Goal: Information Seeking & Learning: Compare options

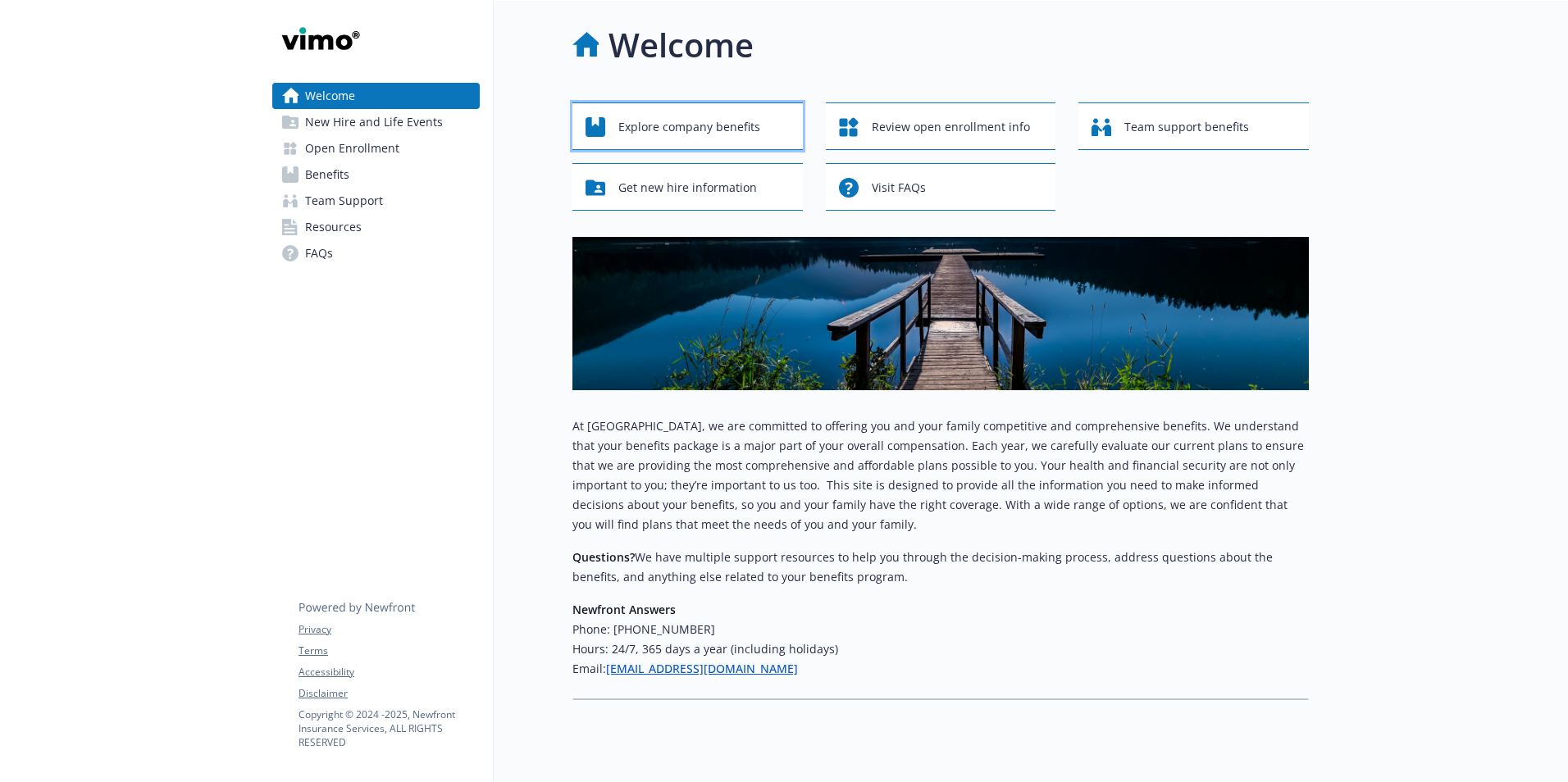
click at [673, 124] on span "Explore company benefits" at bounding box center [689, 127] width 142 height 31
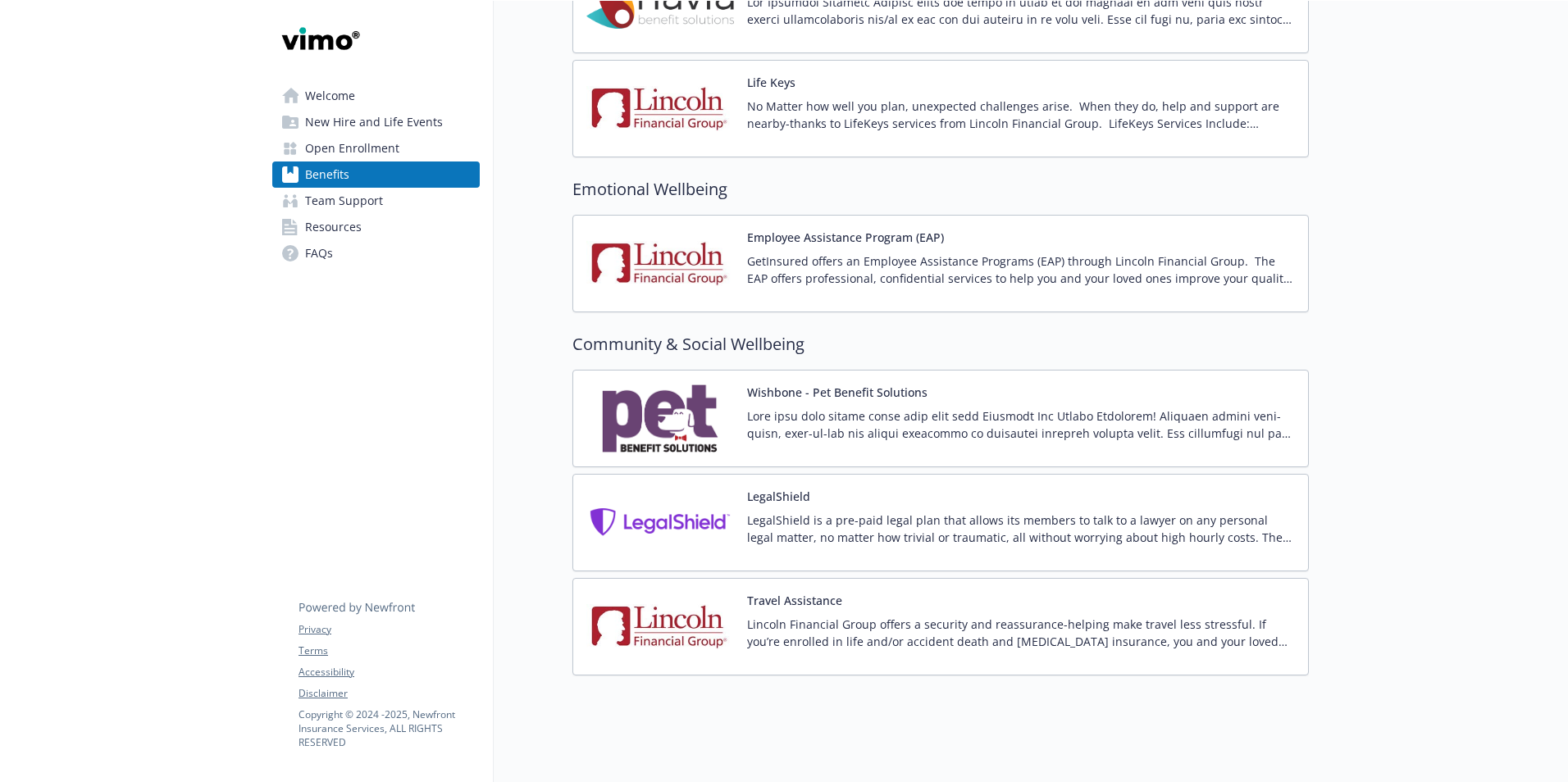
scroll to position [2534, 0]
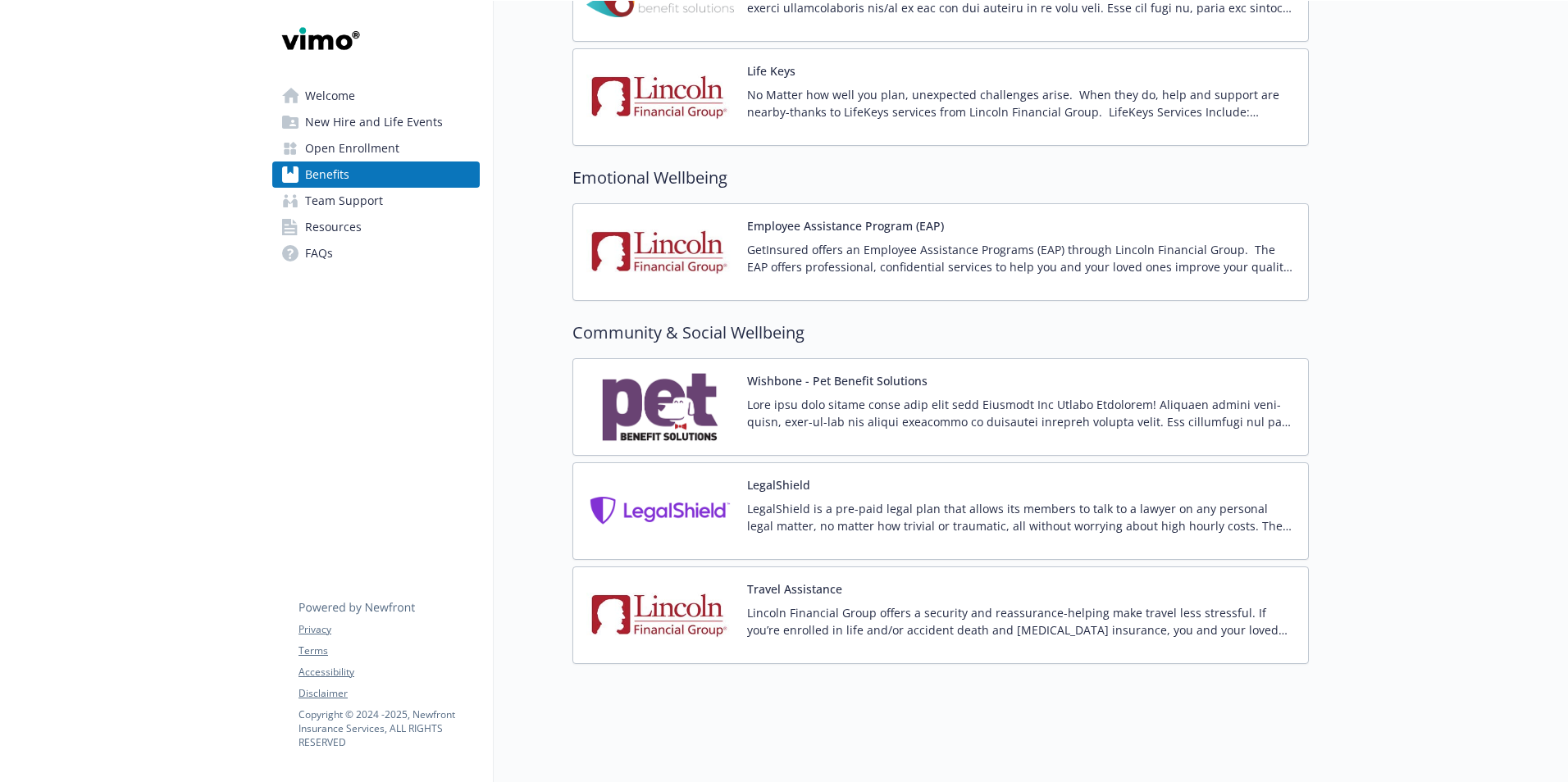
click at [331, 105] on span "Welcome" at bounding box center [330, 96] width 50 height 26
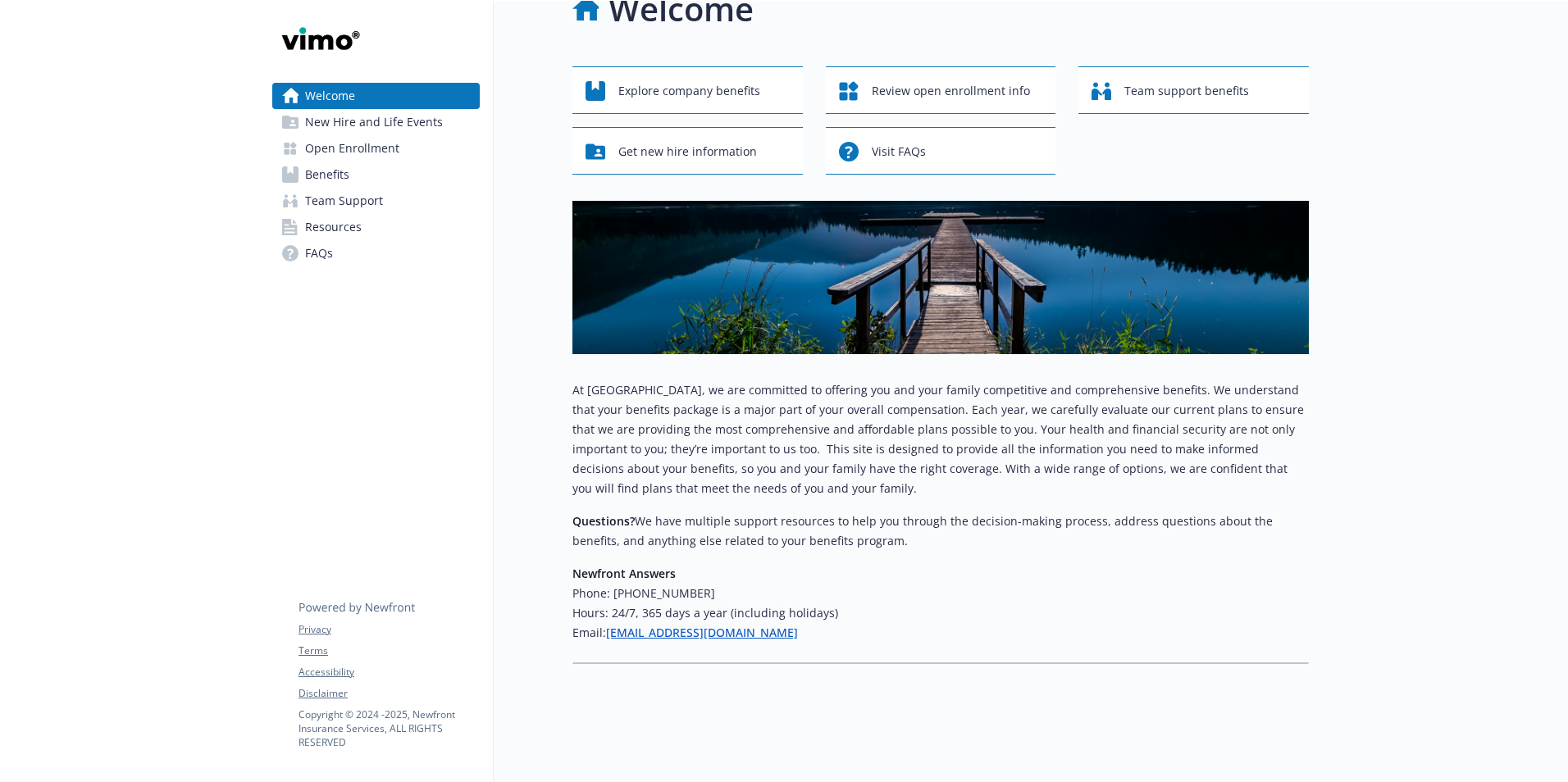
scroll to position [48, 0]
click at [684, 137] on span "Get new hire information" at bounding box center [687, 151] width 139 height 31
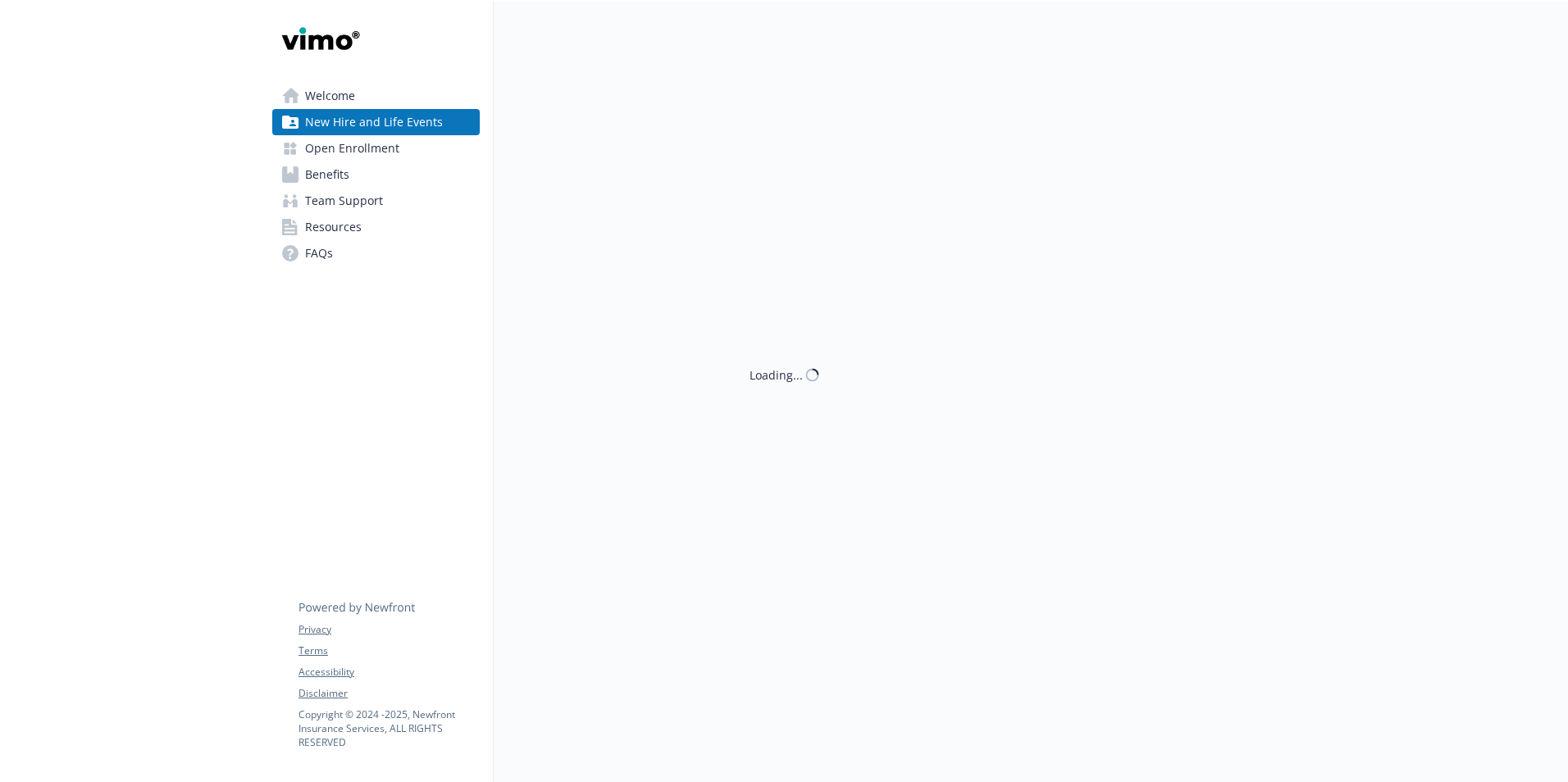
scroll to position [48, 0]
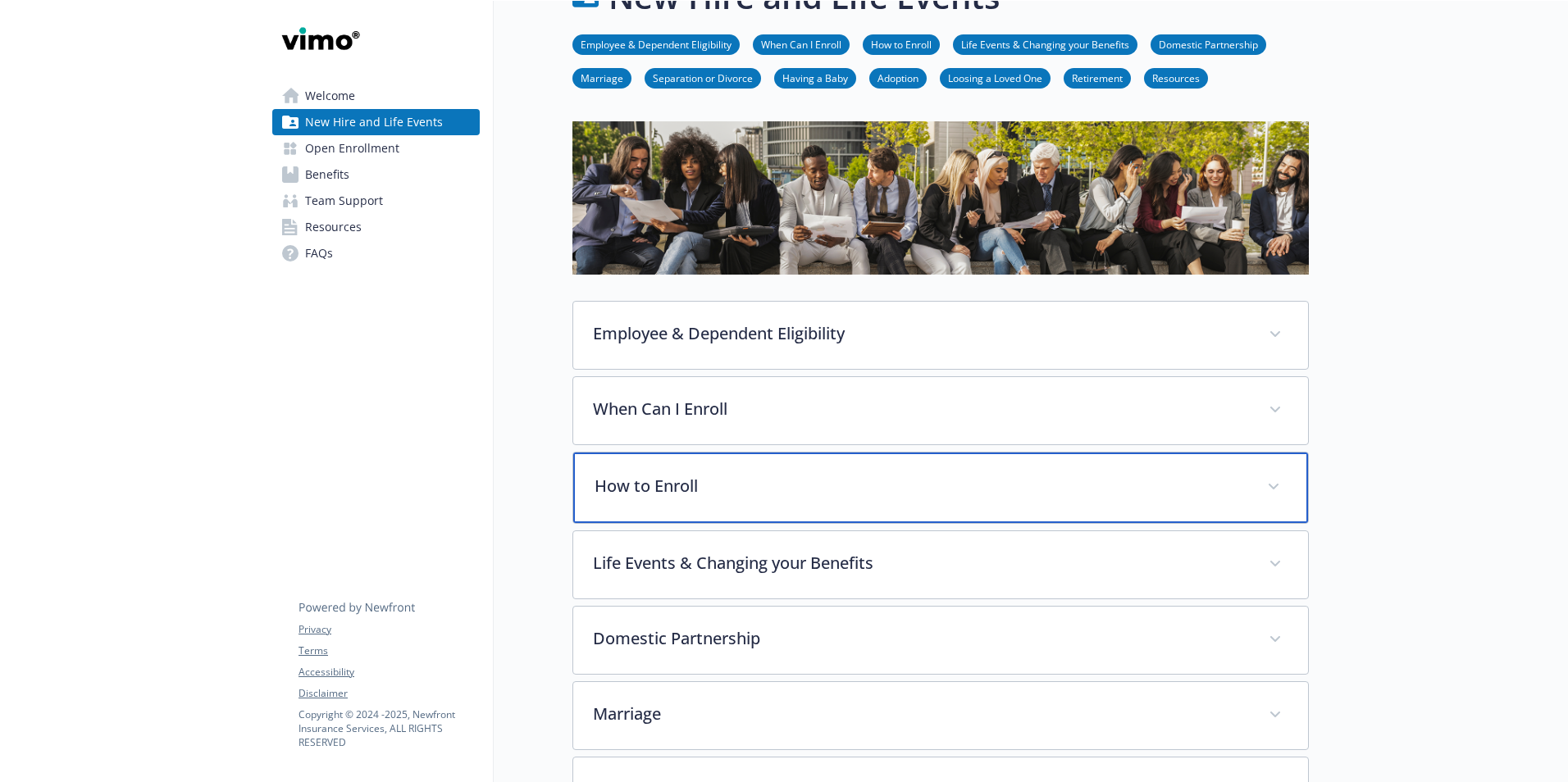
click at [797, 483] on p "How to Enroll" at bounding box center [921, 486] width 653 height 25
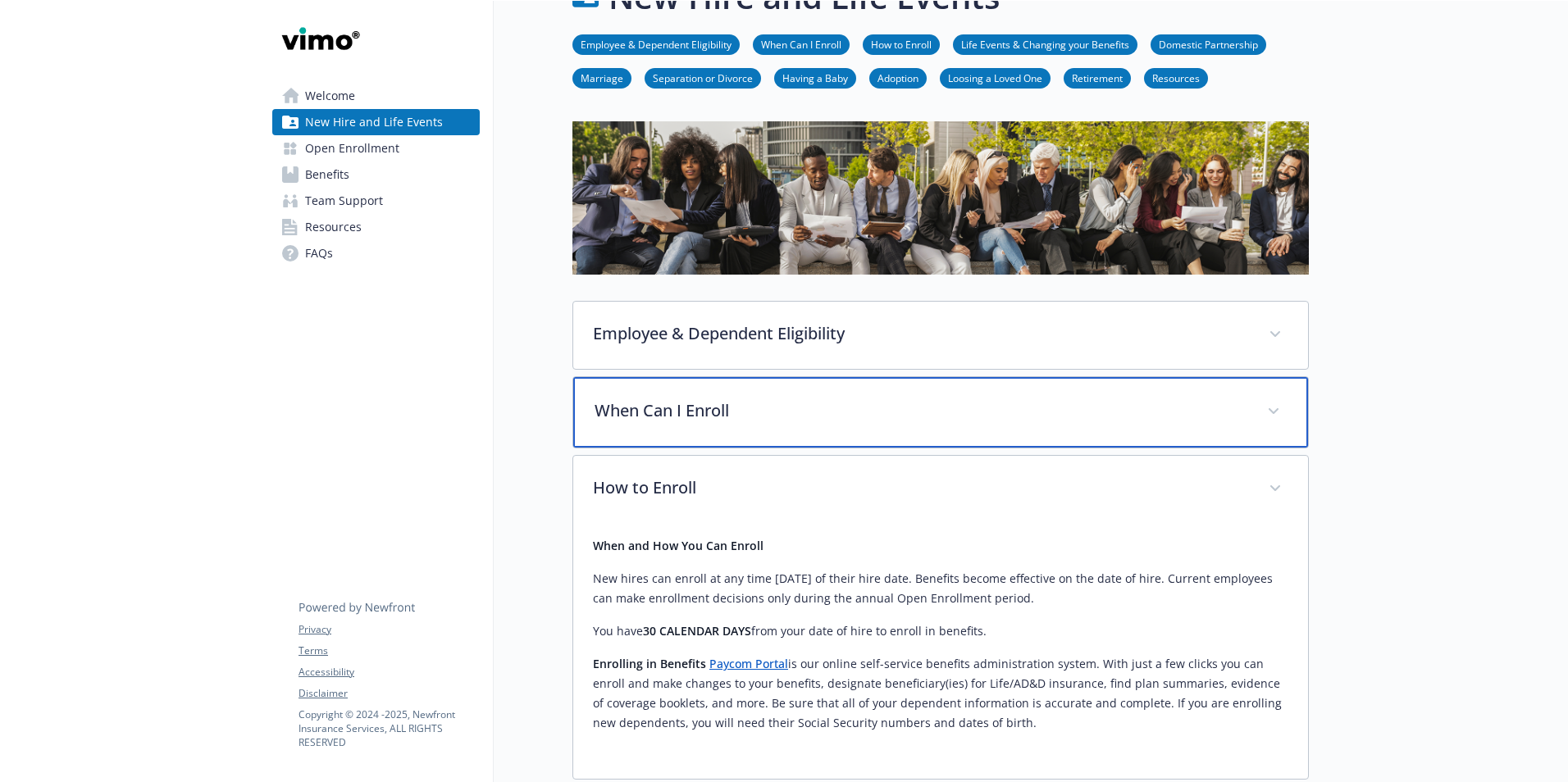
click at [789, 422] on div "When Can I Enroll" at bounding box center [941, 412] width 735 height 70
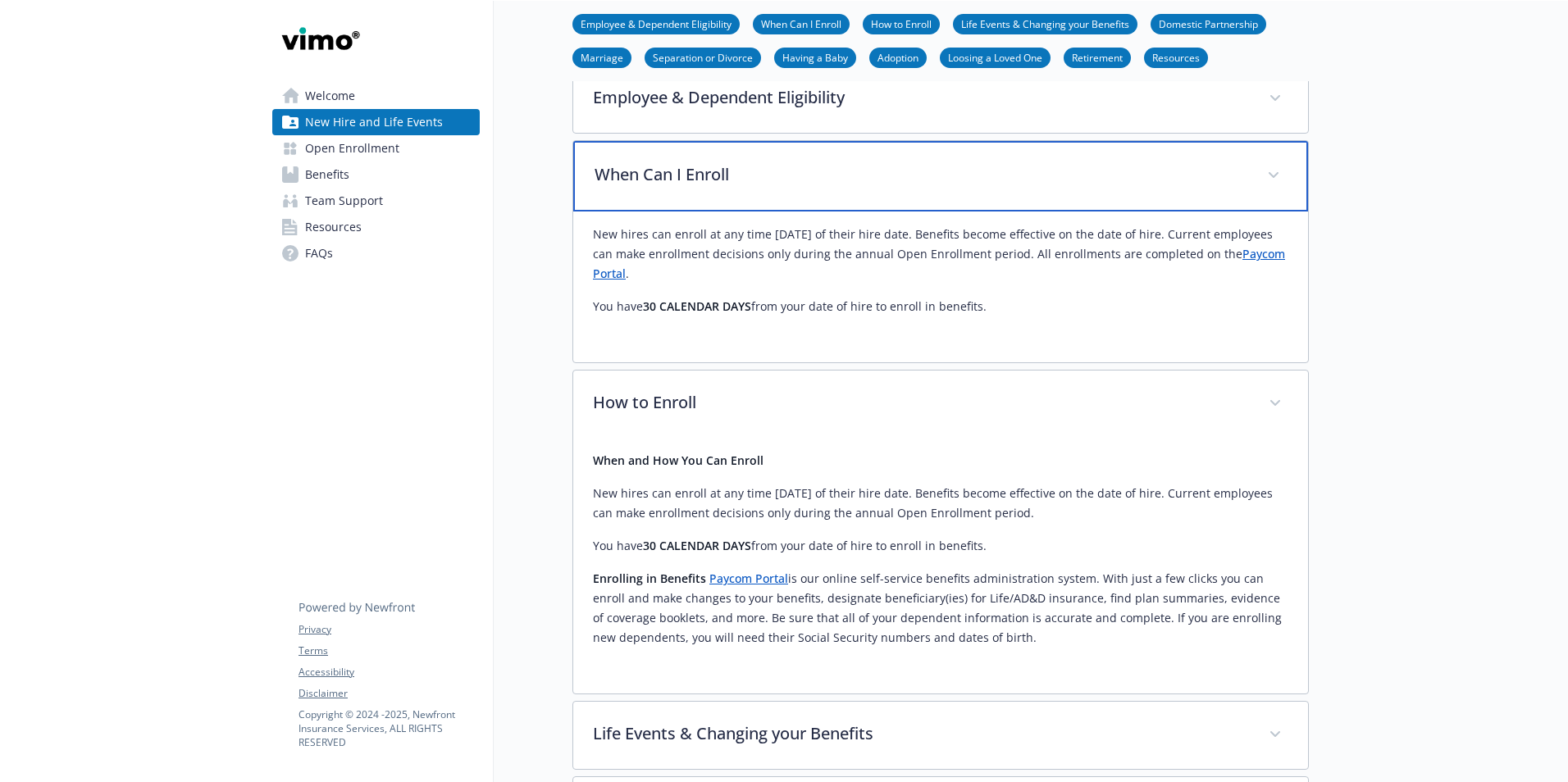
scroll to position [458, 0]
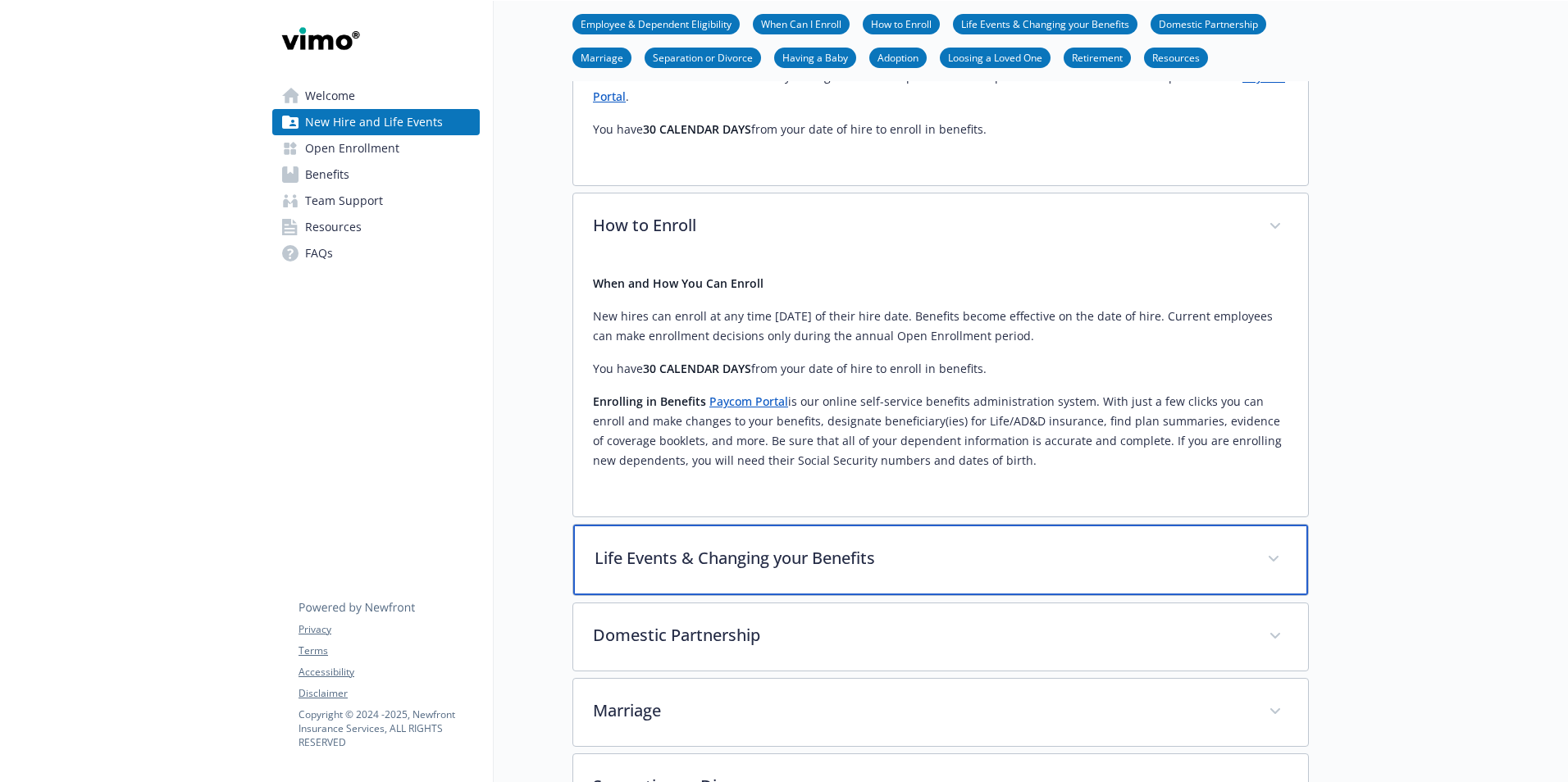
click at [853, 546] on div "Life Events & Changing your Benefits" at bounding box center [941, 560] width 735 height 70
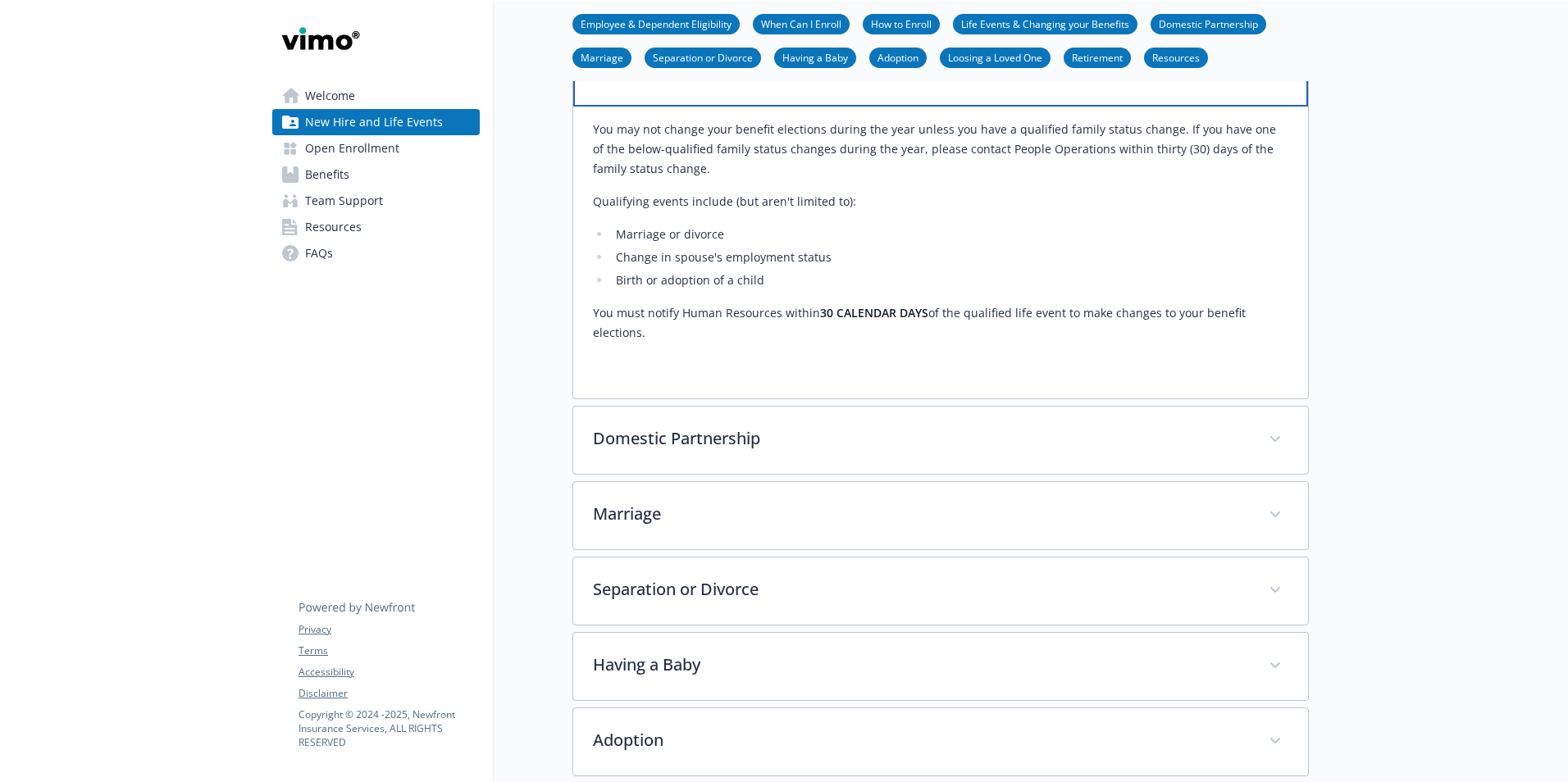
scroll to position [951, 0]
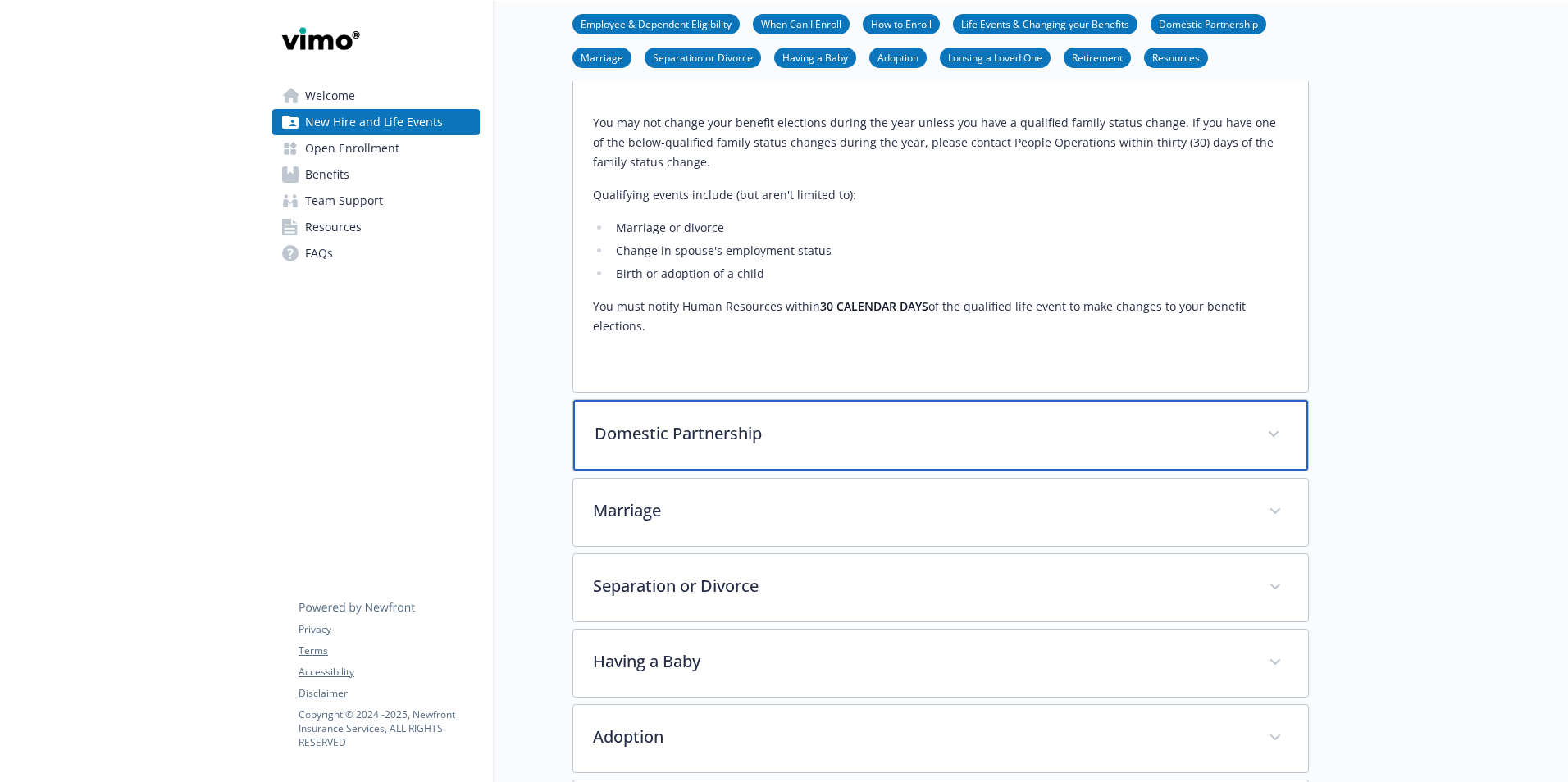
click at [785, 448] on div "Domestic Partnership" at bounding box center [941, 435] width 735 height 70
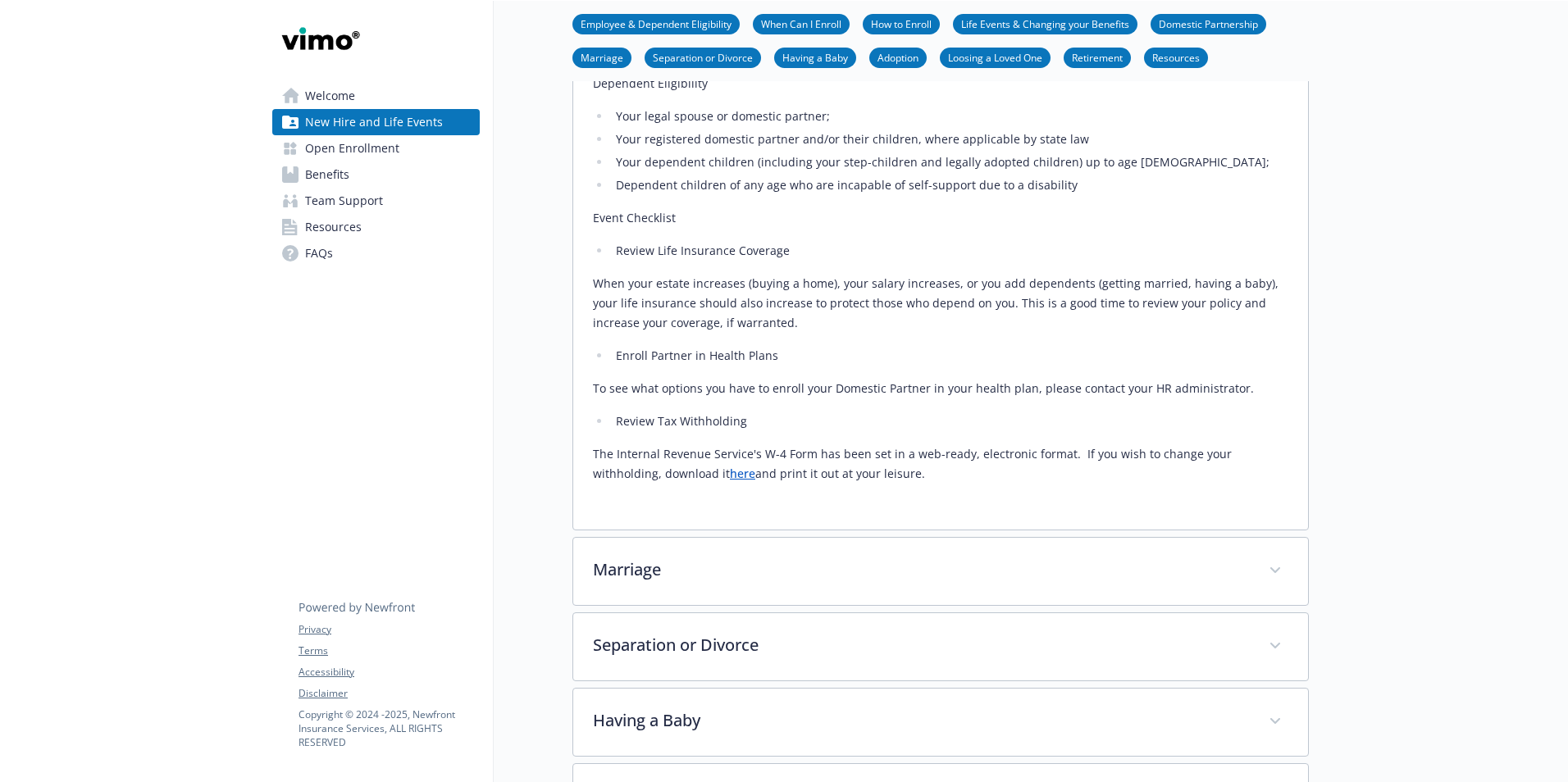
scroll to position [1442, 0]
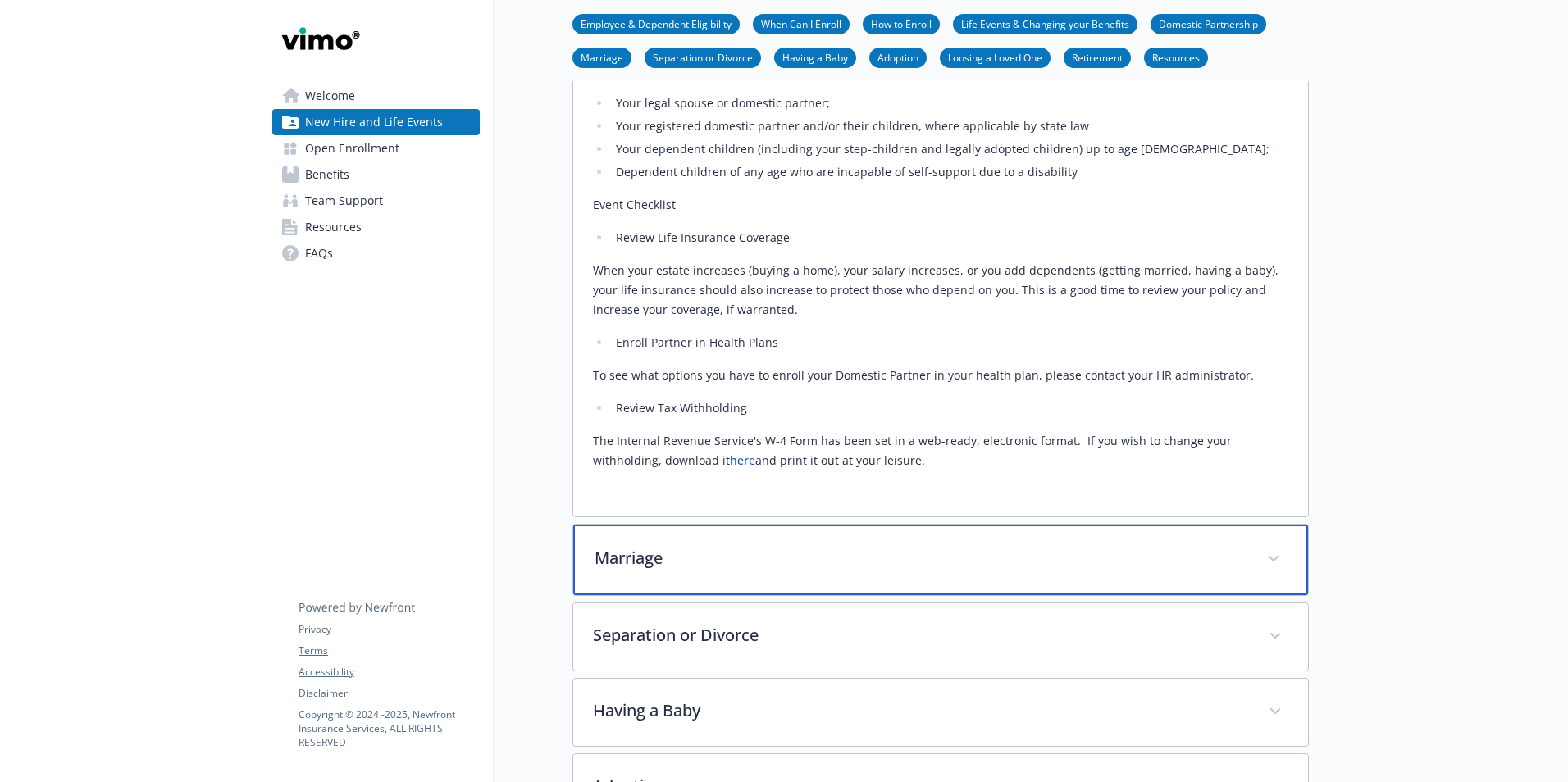
click at [955, 565] on p "Marriage" at bounding box center [921, 558] width 653 height 25
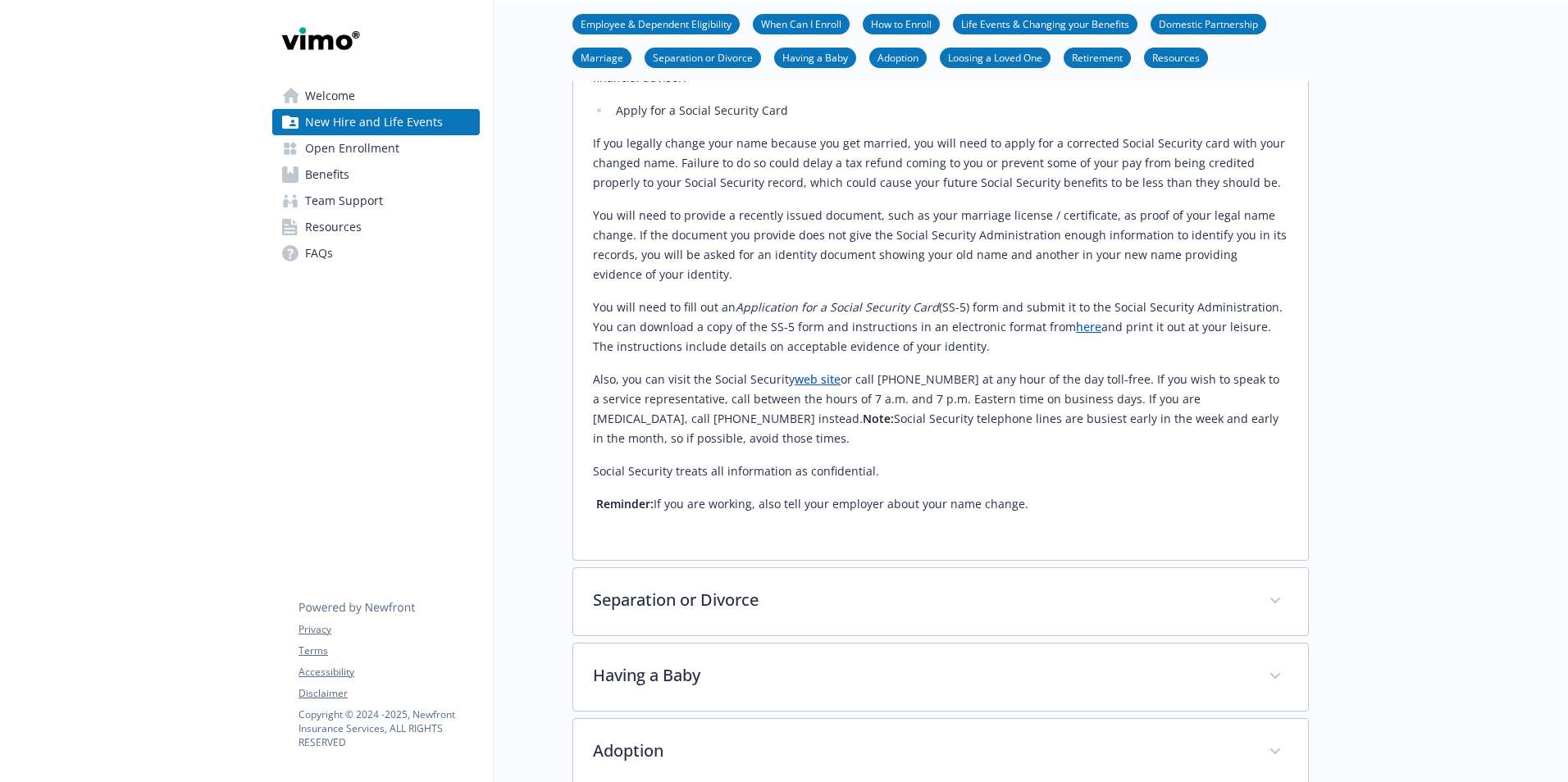
scroll to position [2344, 0]
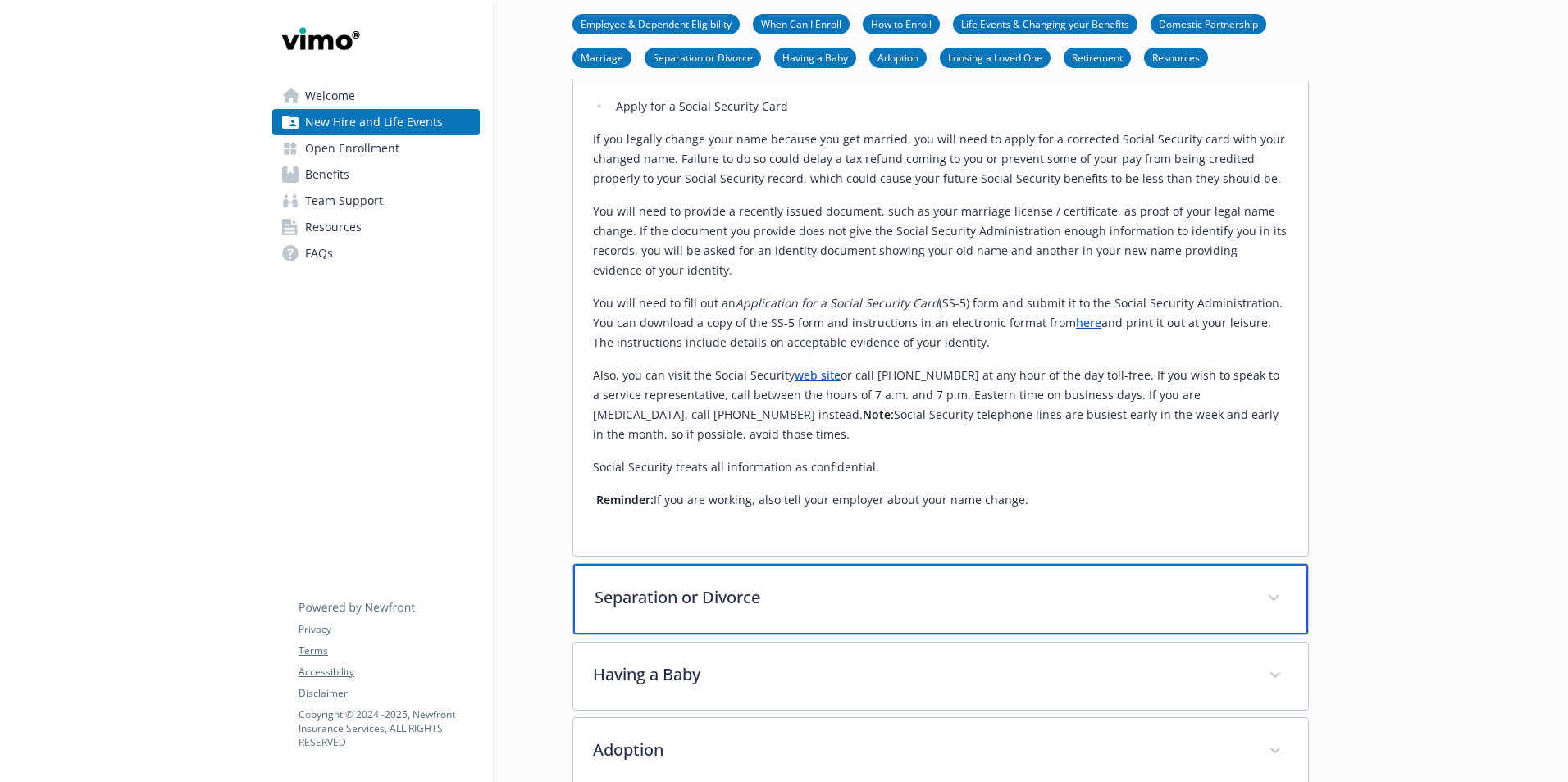
click at [889, 615] on div "Separation or Divorce" at bounding box center [941, 599] width 735 height 70
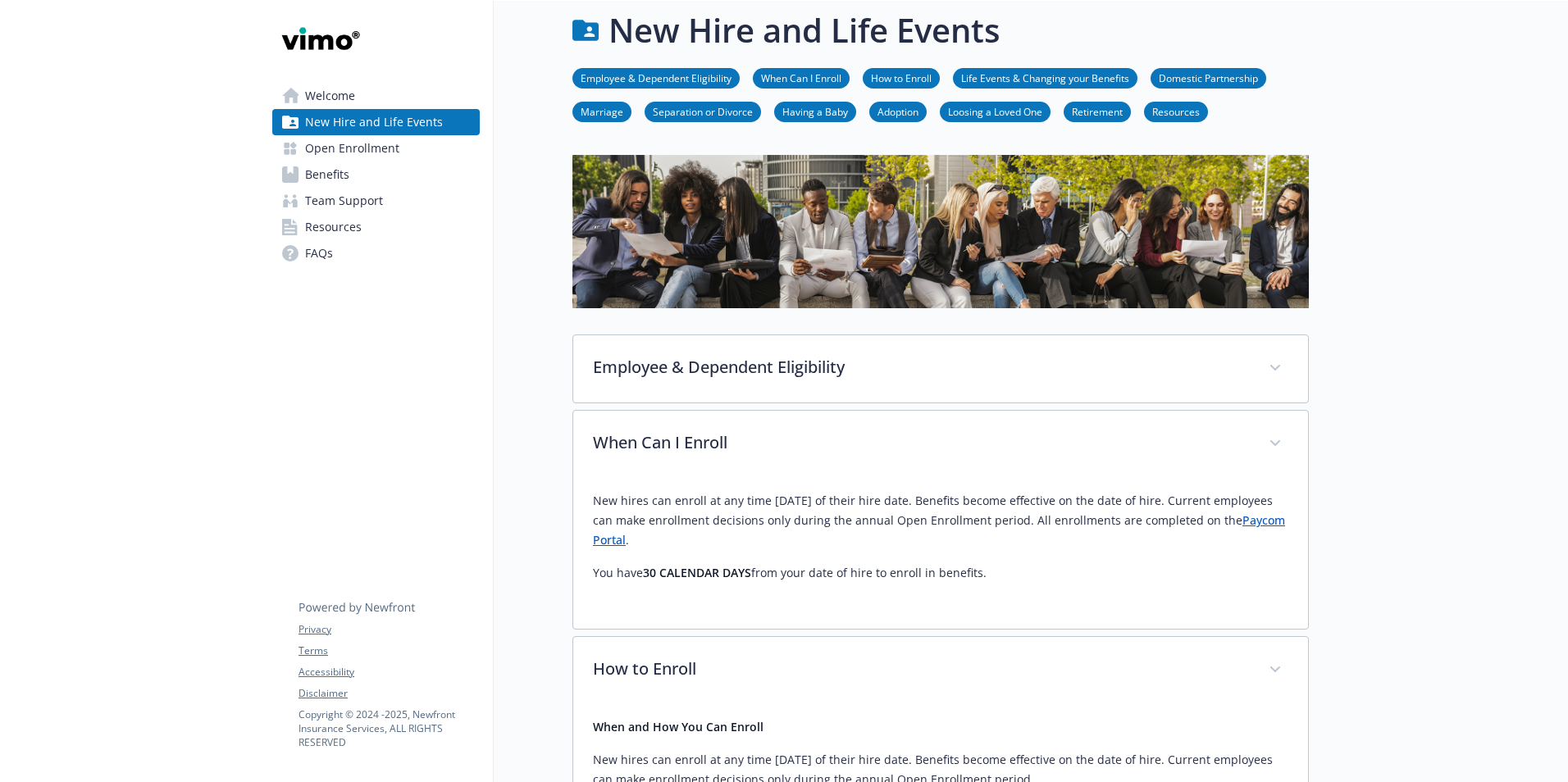
scroll to position [0, 0]
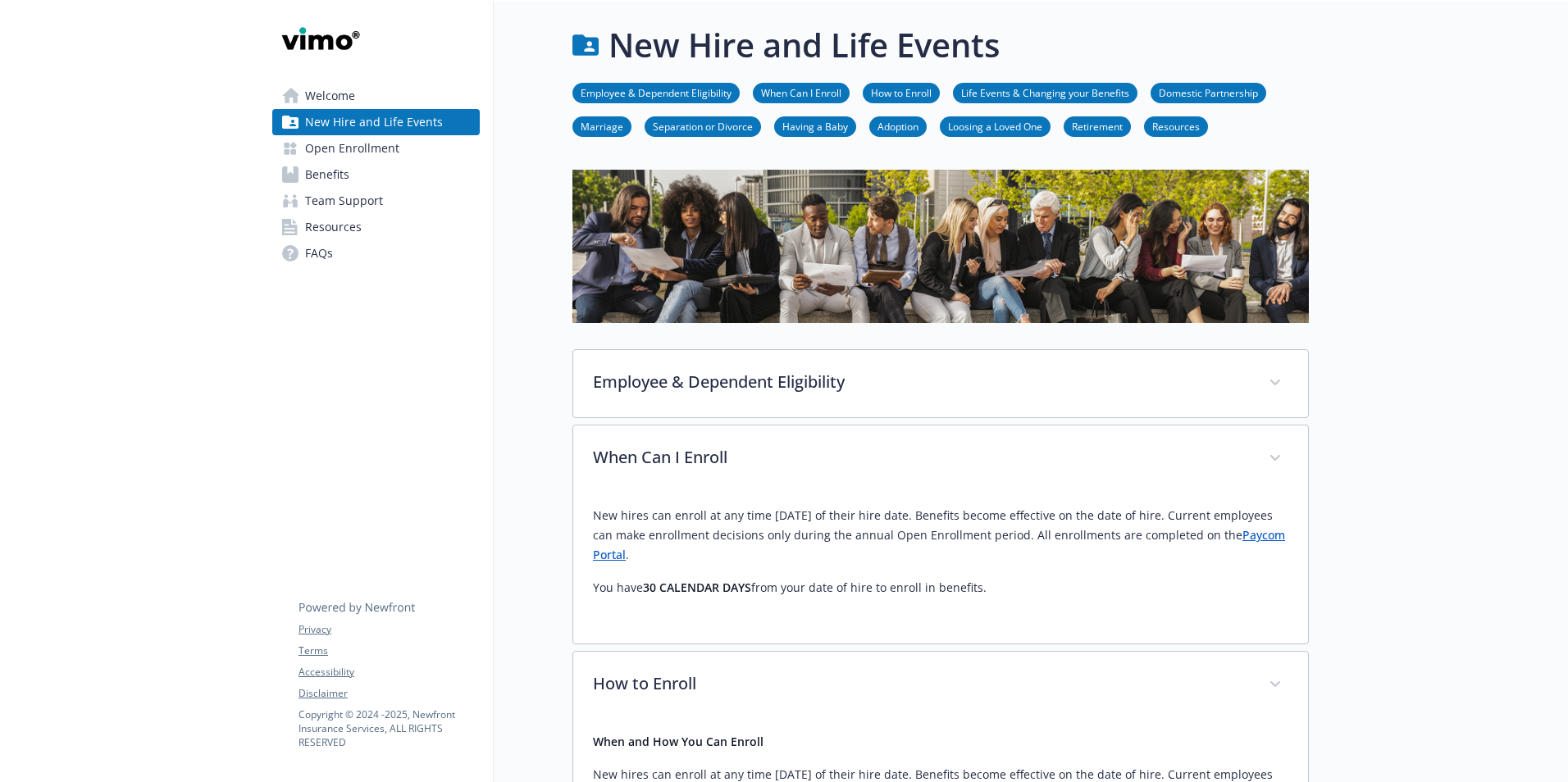
click at [371, 149] on span "Open Enrollment" at bounding box center [352, 148] width 94 height 26
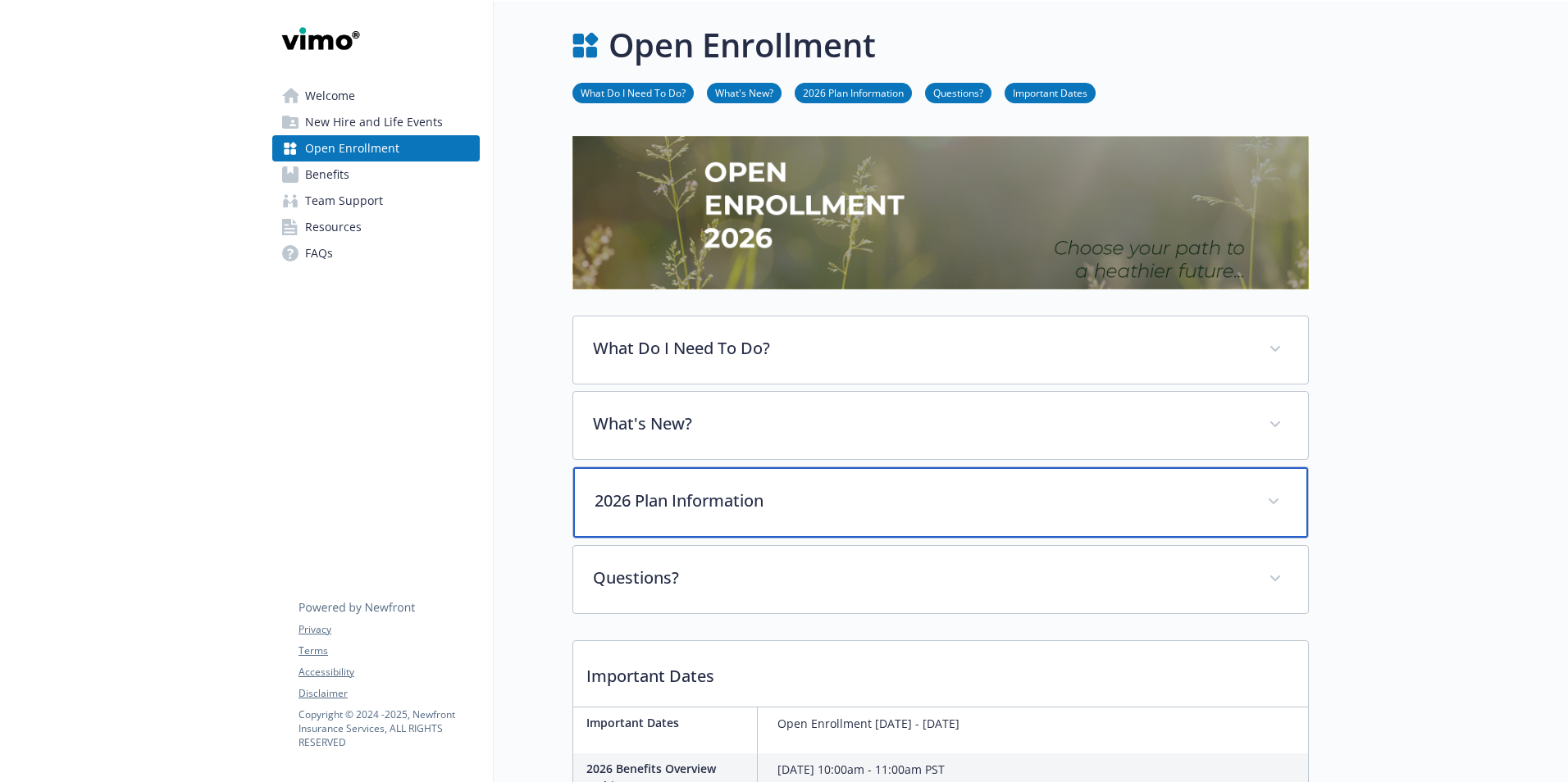
click at [868, 504] on p "2026 Plan Information" at bounding box center [921, 500] width 653 height 25
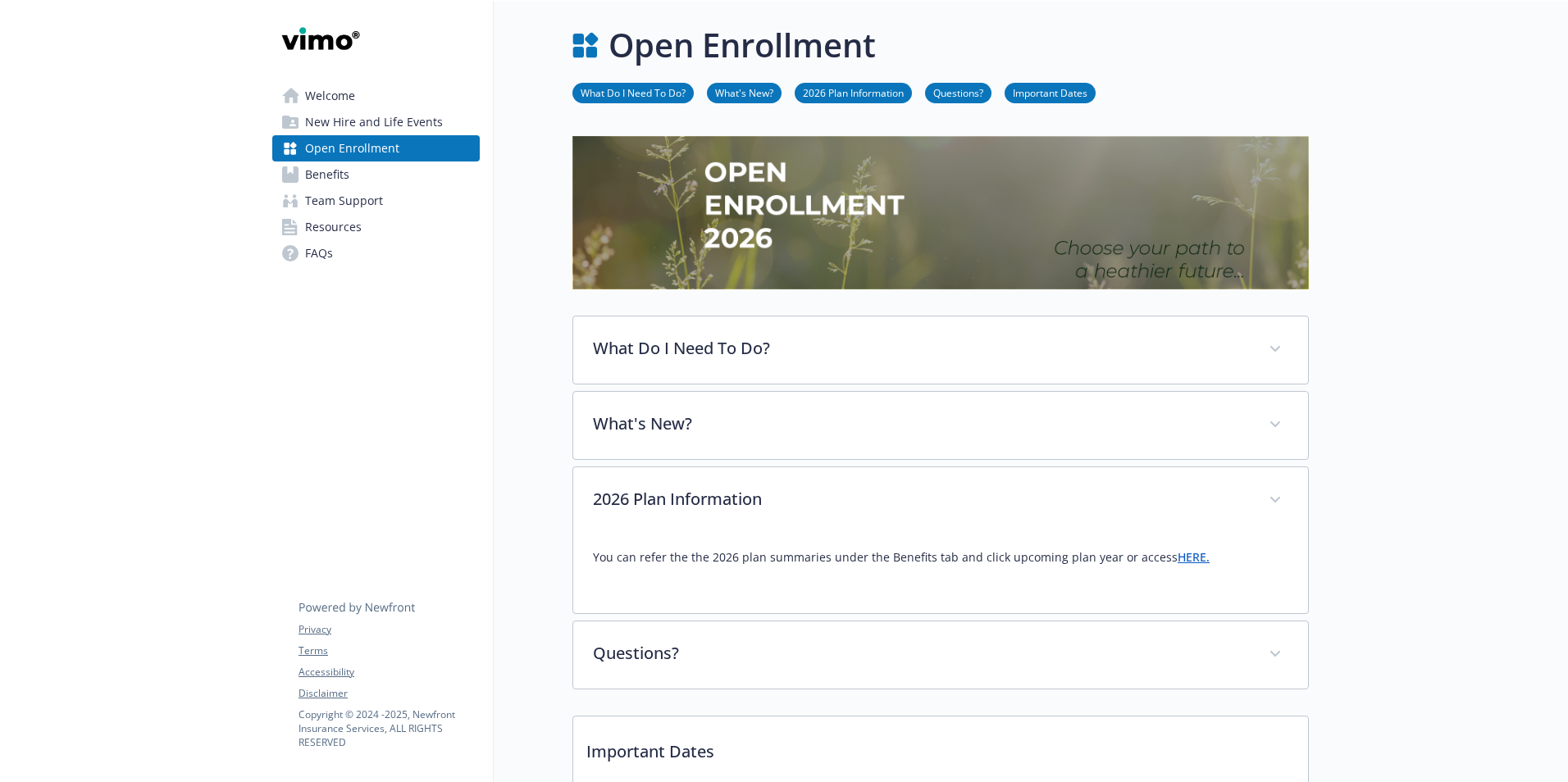
click at [1188, 560] on link "HERE." at bounding box center [1193, 557] width 32 height 15
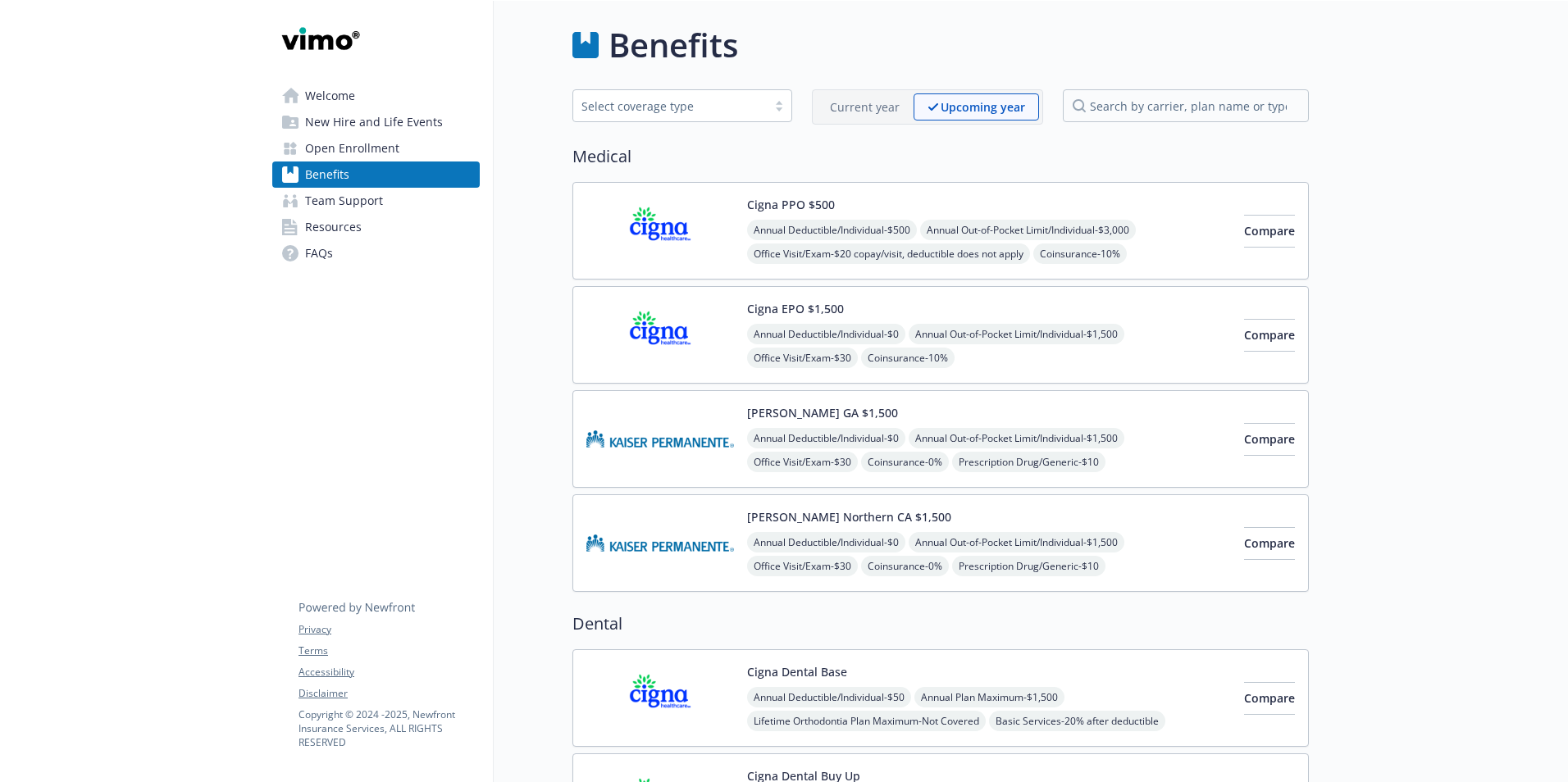
scroll to position [82, 0]
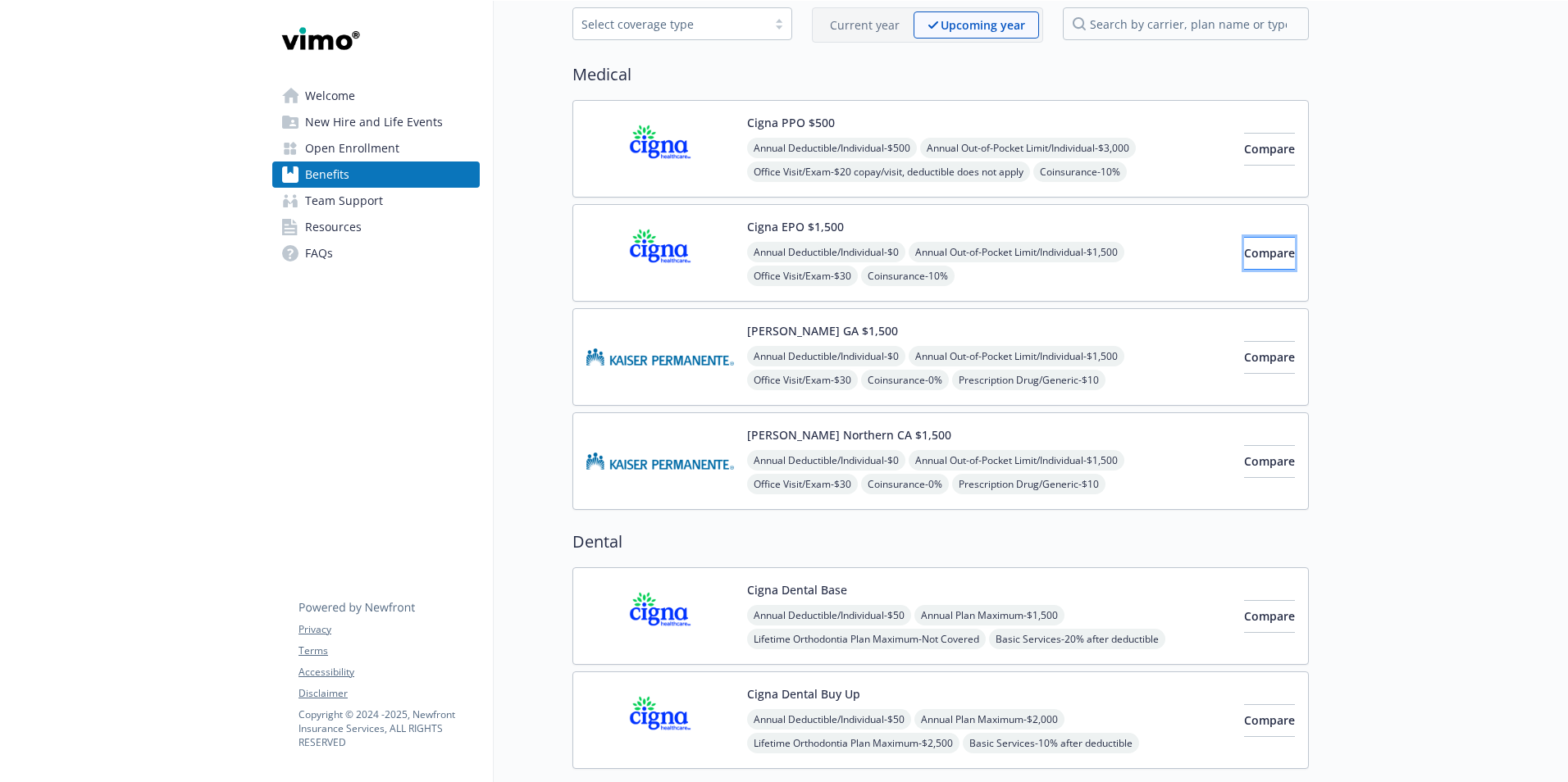
click at [1250, 264] on button "Compare" at bounding box center [1270, 253] width 51 height 33
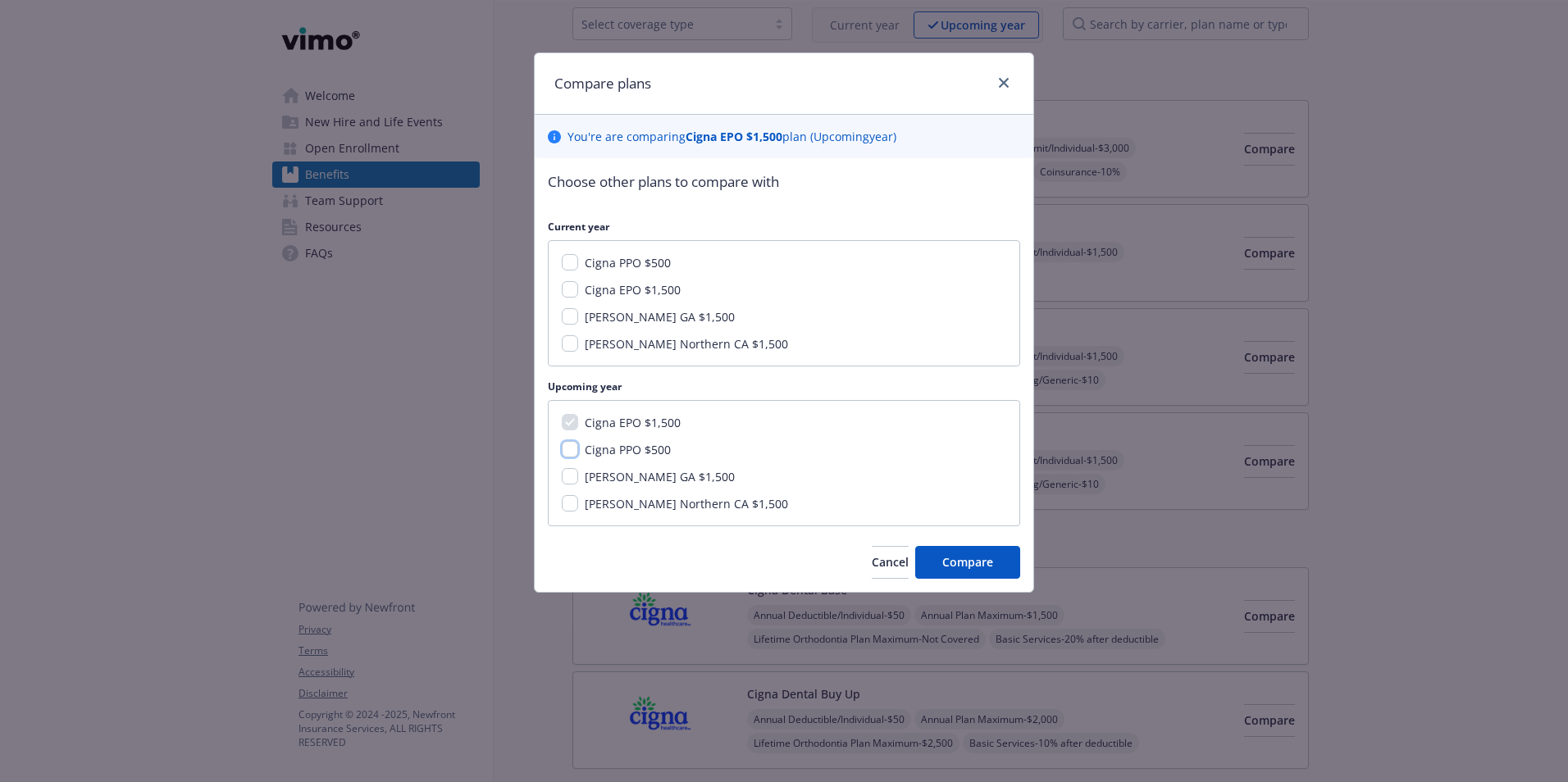
click at [564, 452] on input "Cigna PPO $500" at bounding box center [570, 449] width 16 height 16
click at [574, 448] on input "Cigna PPO $500" at bounding box center [570, 449] width 16 height 16
checkbox input "false"
click at [573, 290] on input "Cigna EPO $1,500" at bounding box center [570, 290] width 16 height 16
checkbox input "true"
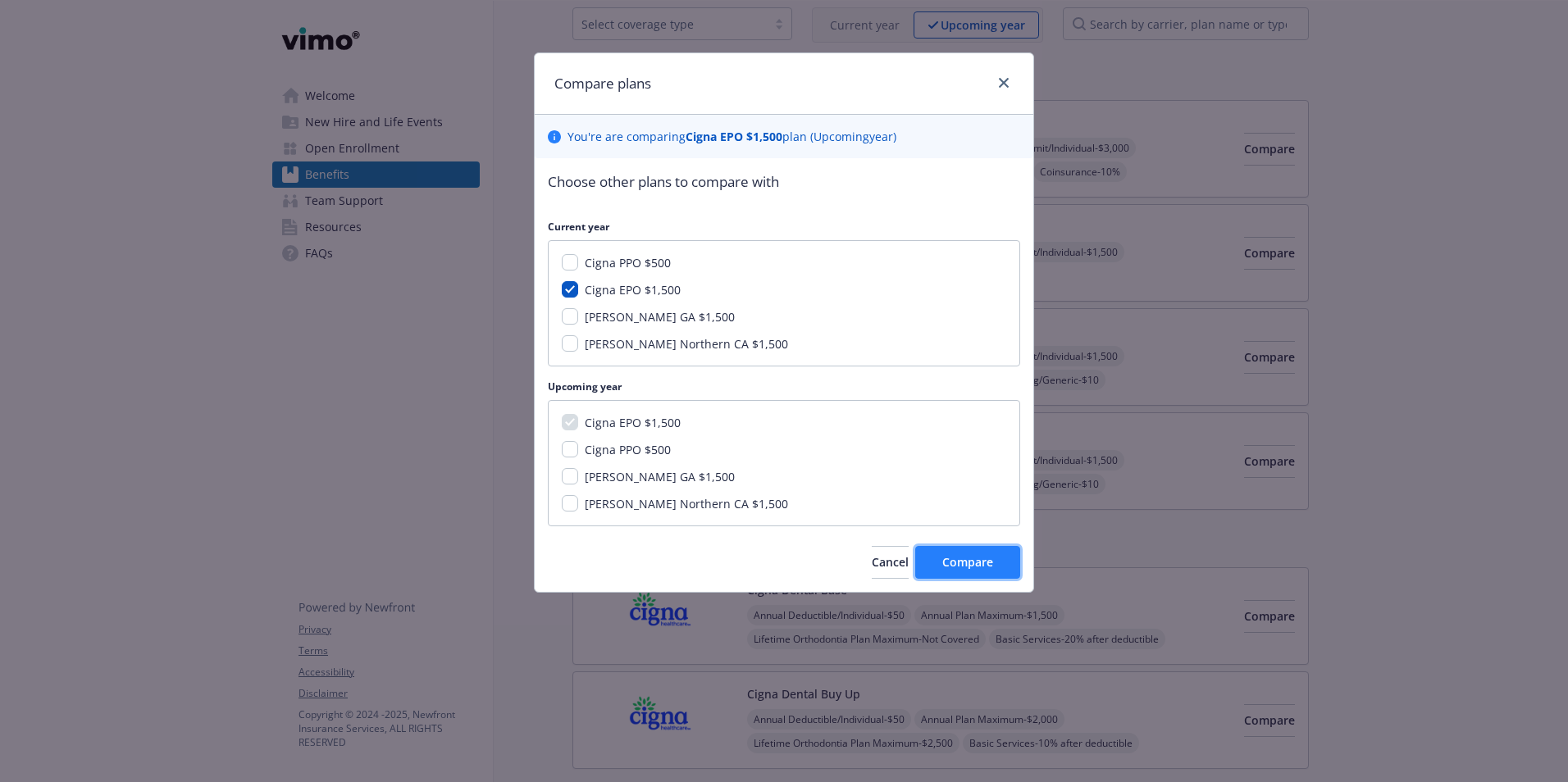
click at [957, 569] on span "Compare" at bounding box center [968, 561] width 51 height 15
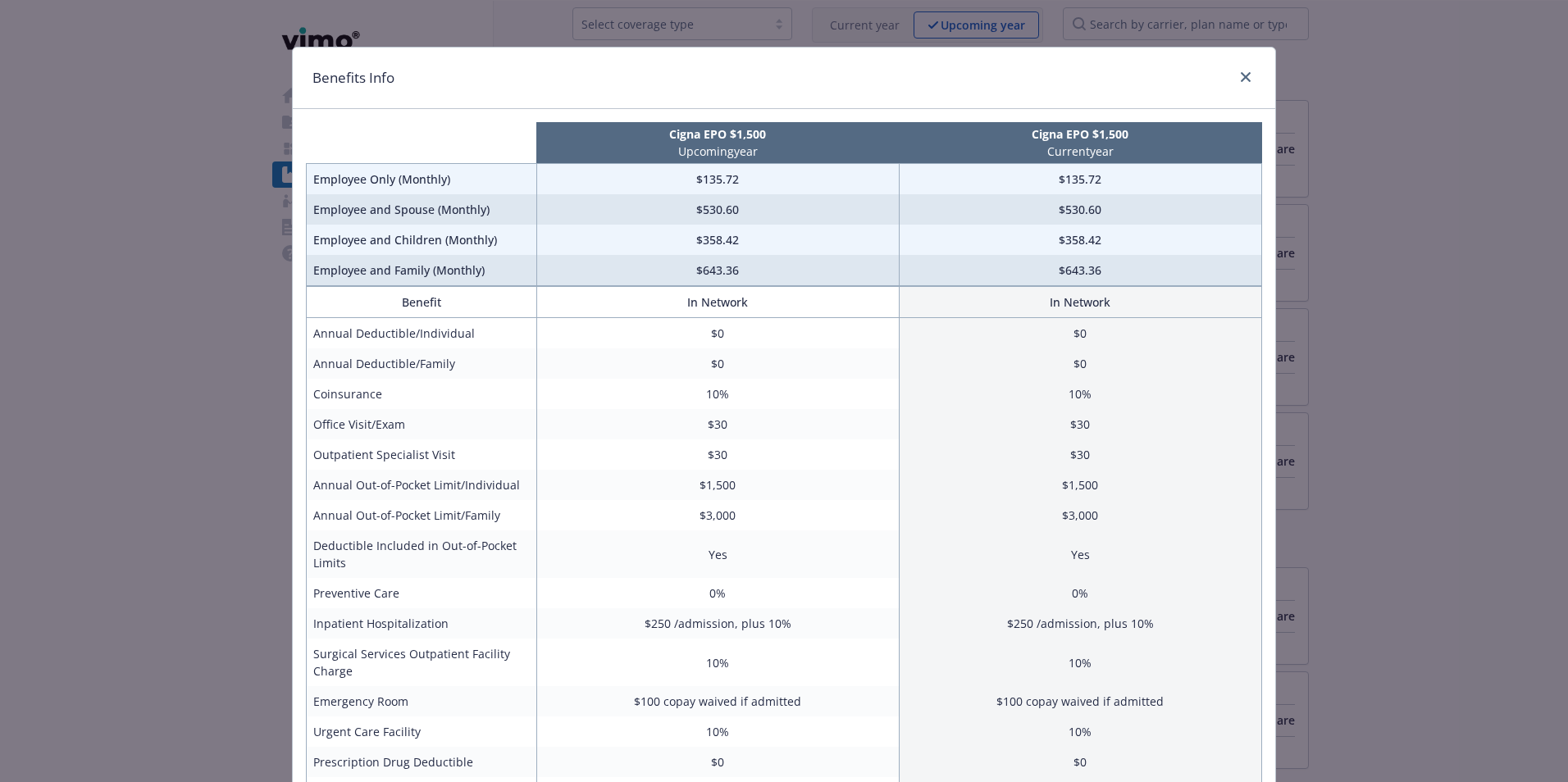
scroll to position [0, 0]
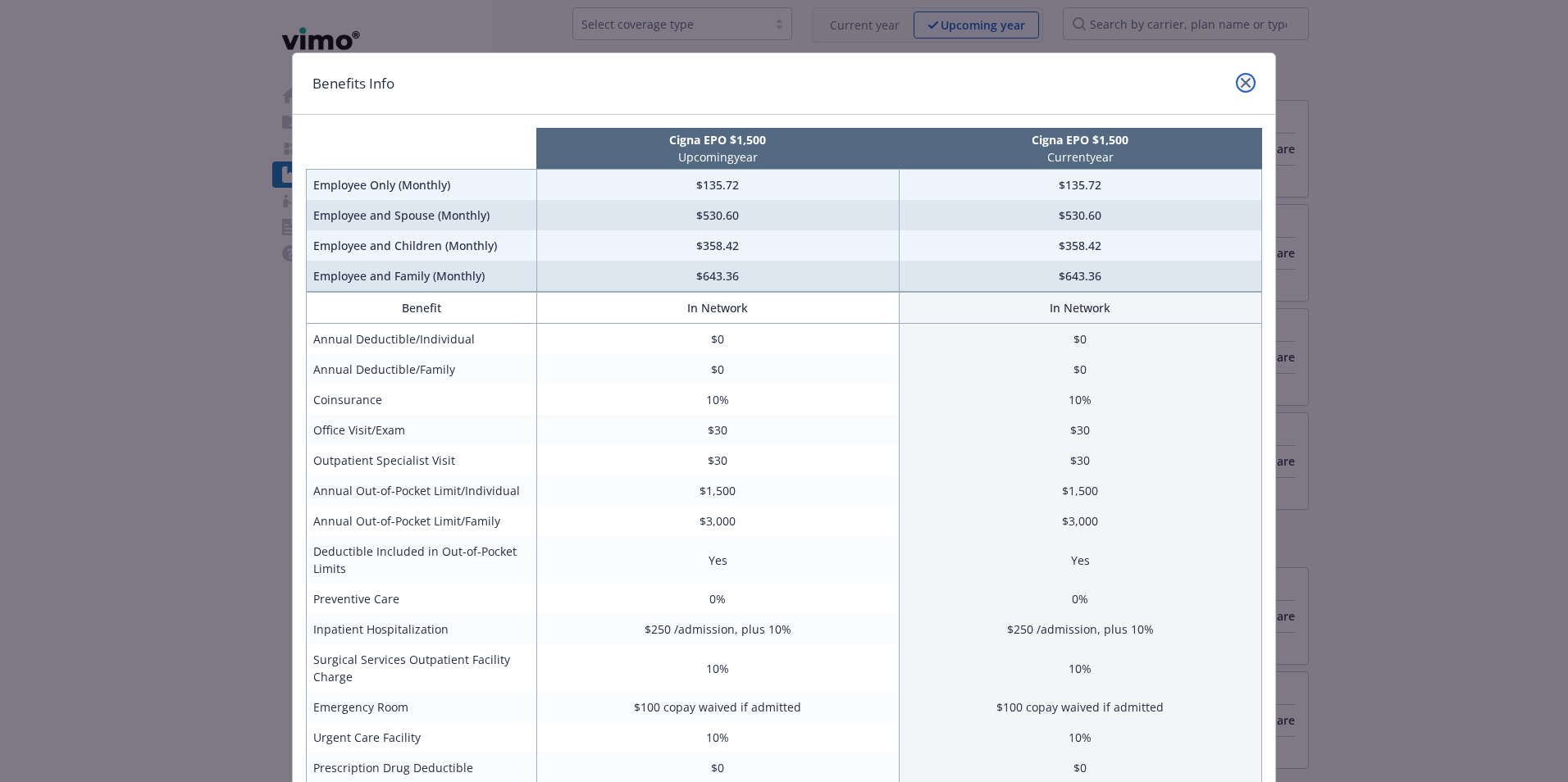
click at [1241, 80] on icon "close" at bounding box center [1245, 82] width 10 height 10
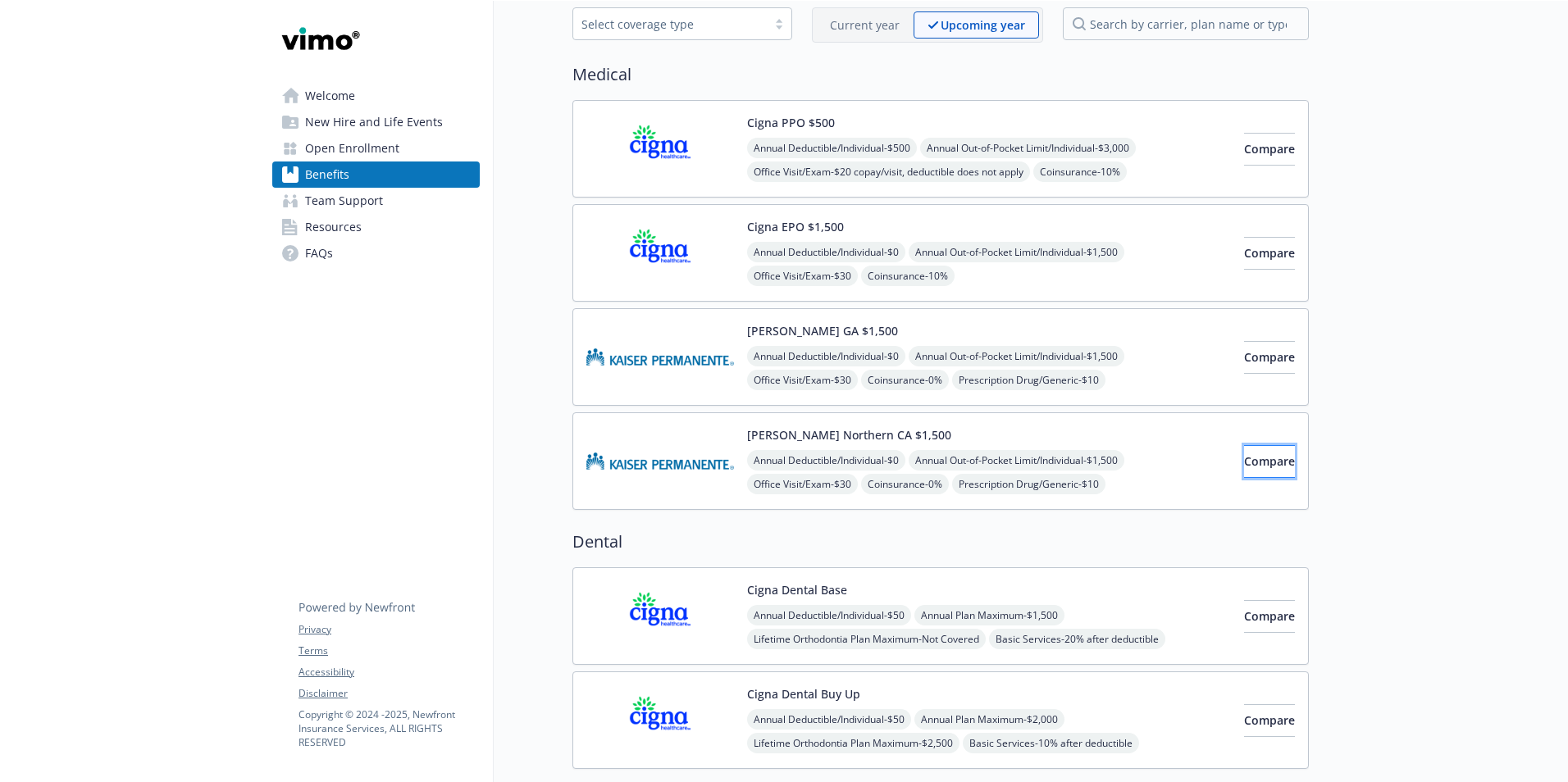
click at [1244, 461] on span "Compare" at bounding box center [1270, 460] width 51 height 15
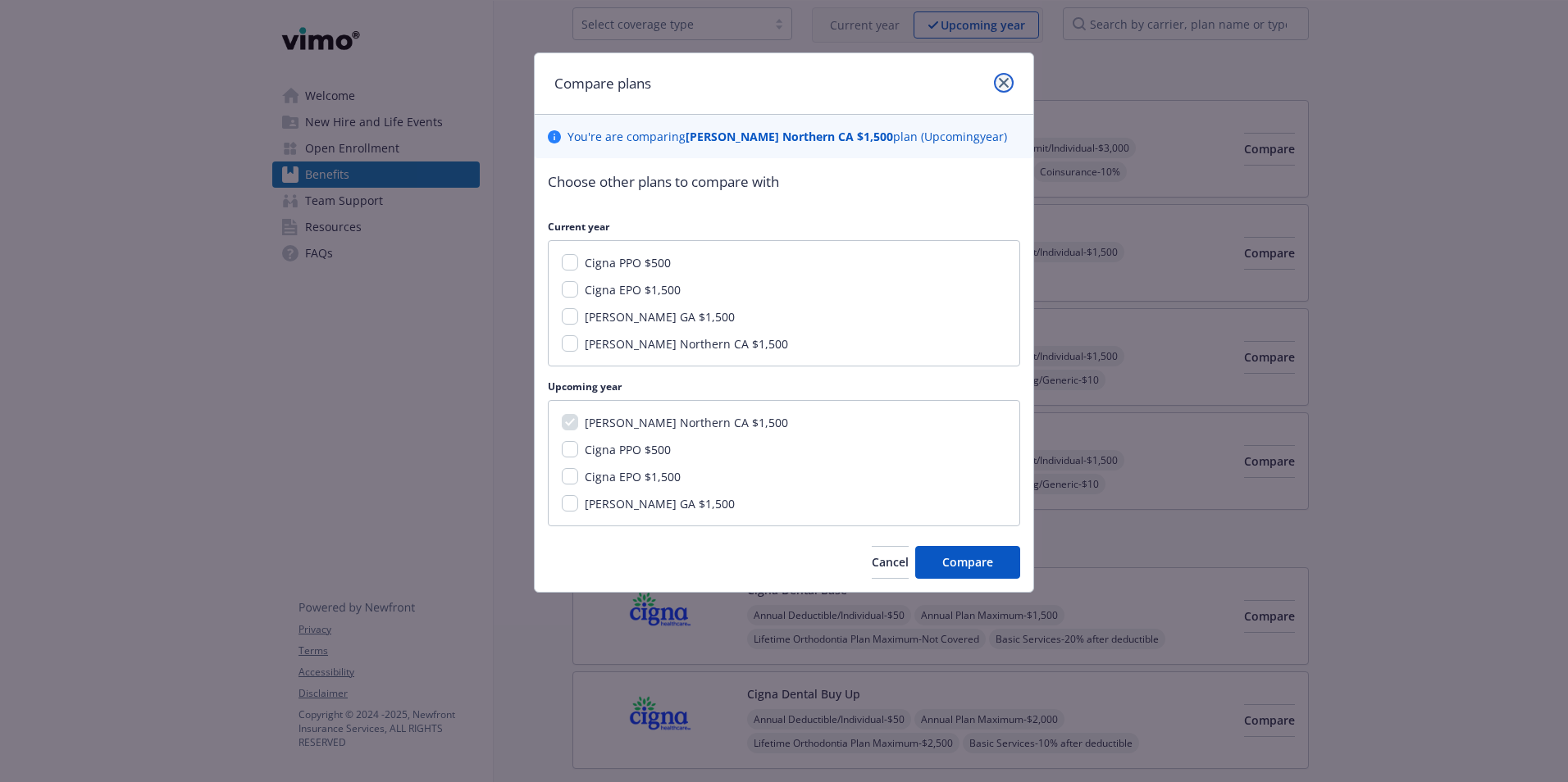
click at [1007, 89] on link "close" at bounding box center [1004, 83] width 20 height 20
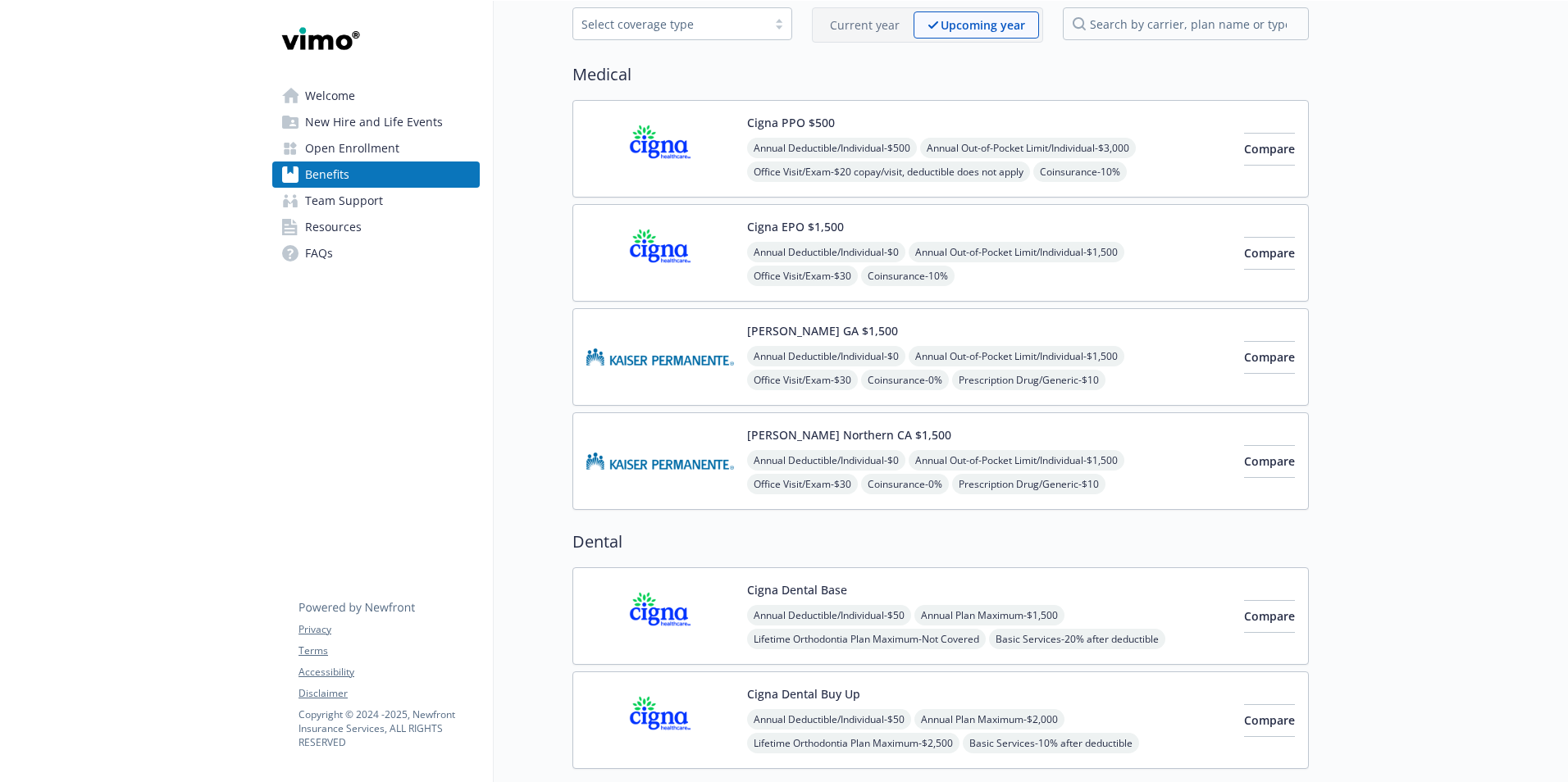
click at [356, 208] on span "Team Support" at bounding box center [344, 201] width 77 height 26
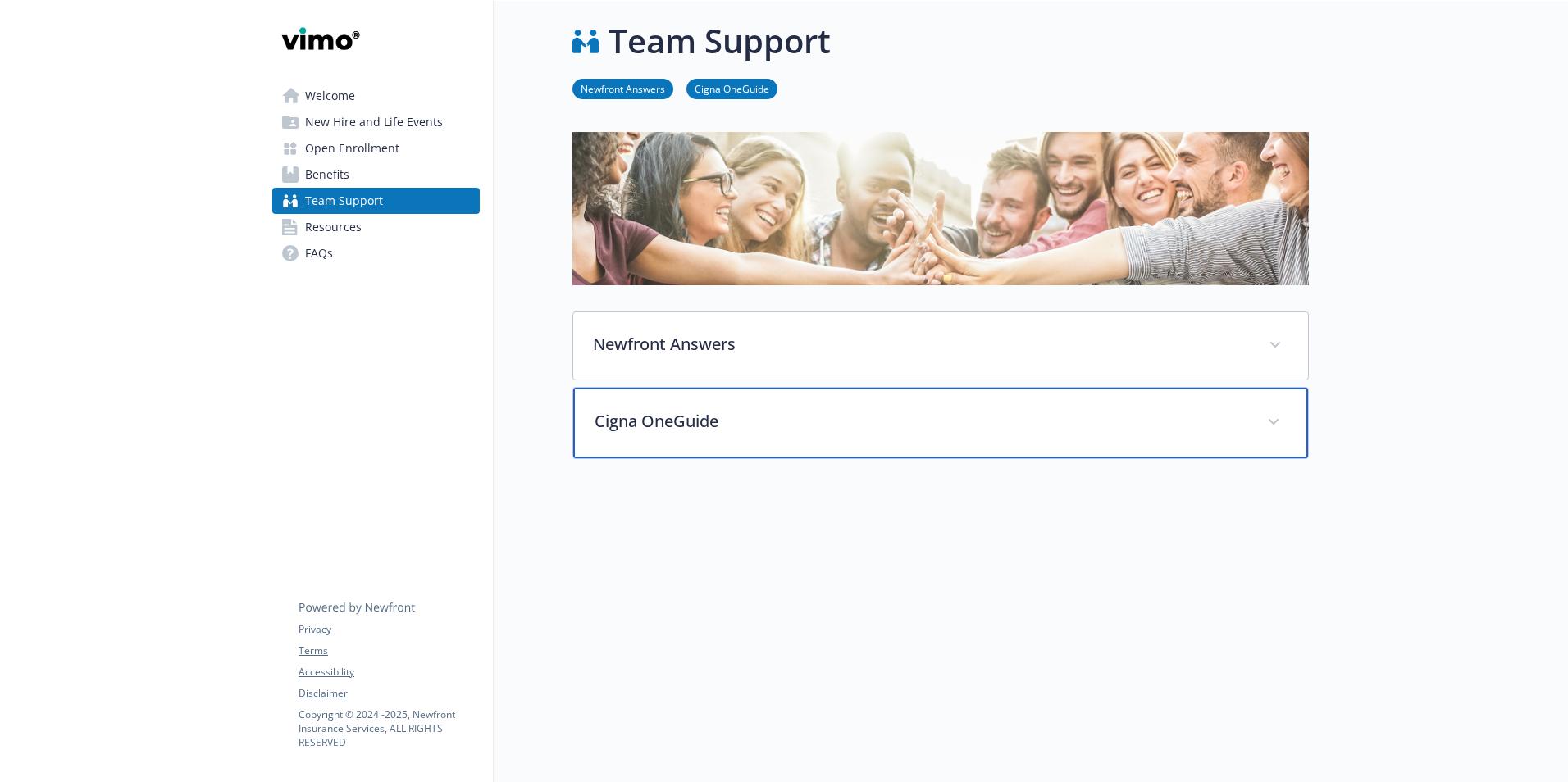
scroll to position [16, 0]
click at [676, 409] on p "Cigna OneGuide" at bounding box center [921, 421] width 653 height 25
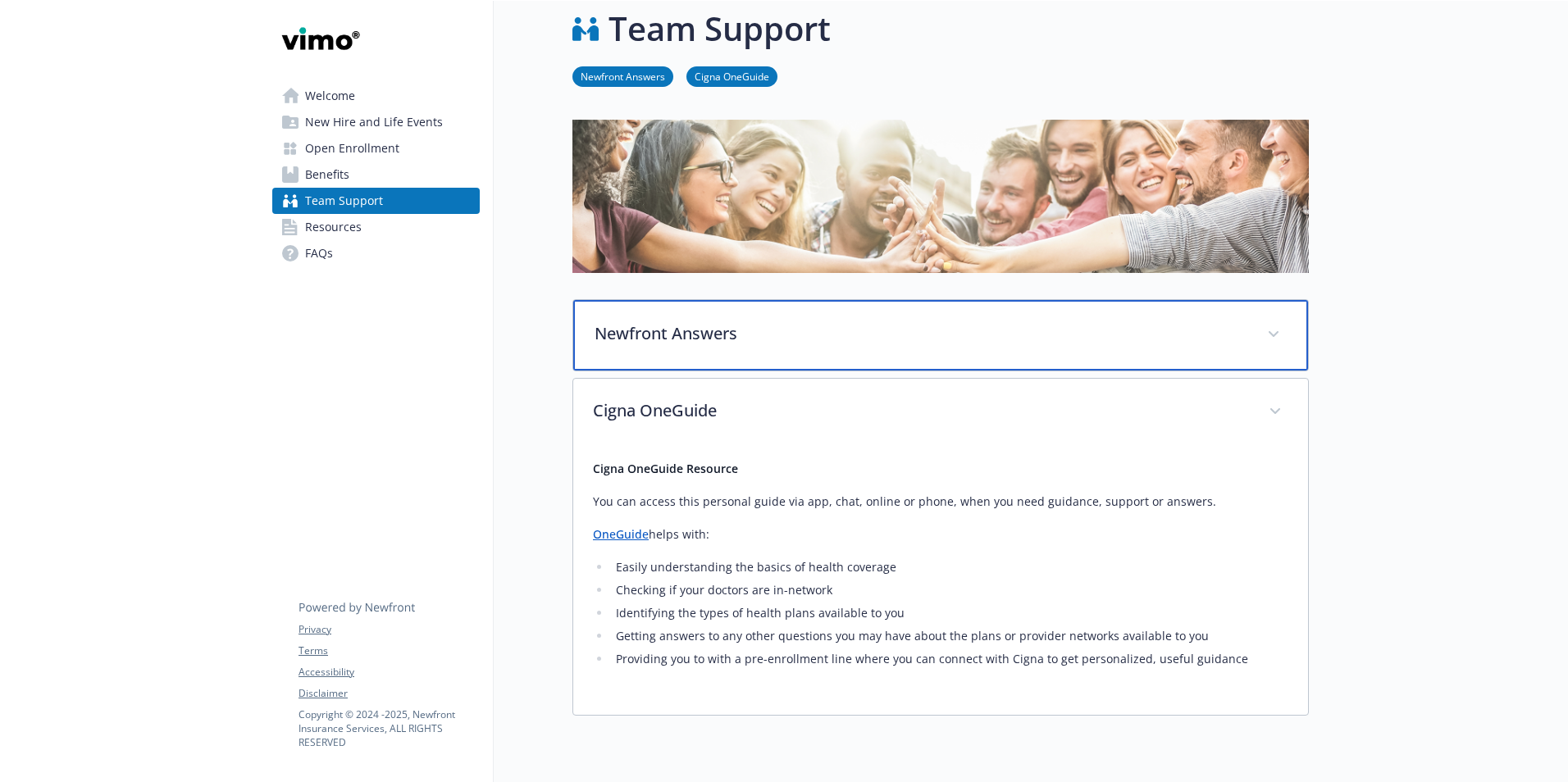
click at [766, 359] on div "Newfront Answers" at bounding box center [941, 334] width 735 height 70
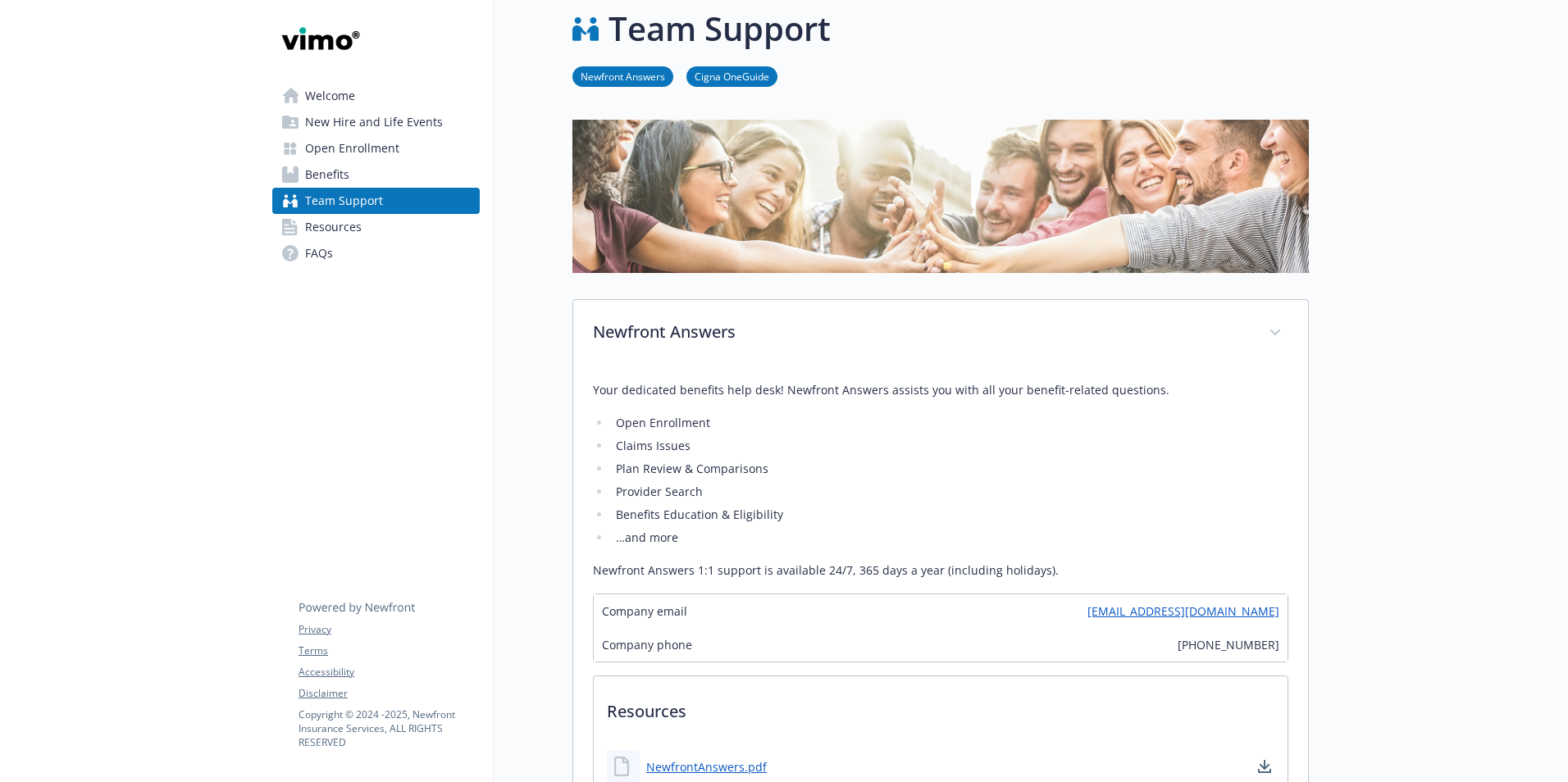
click at [343, 104] on span "Welcome" at bounding box center [330, 96] width 50 height 26
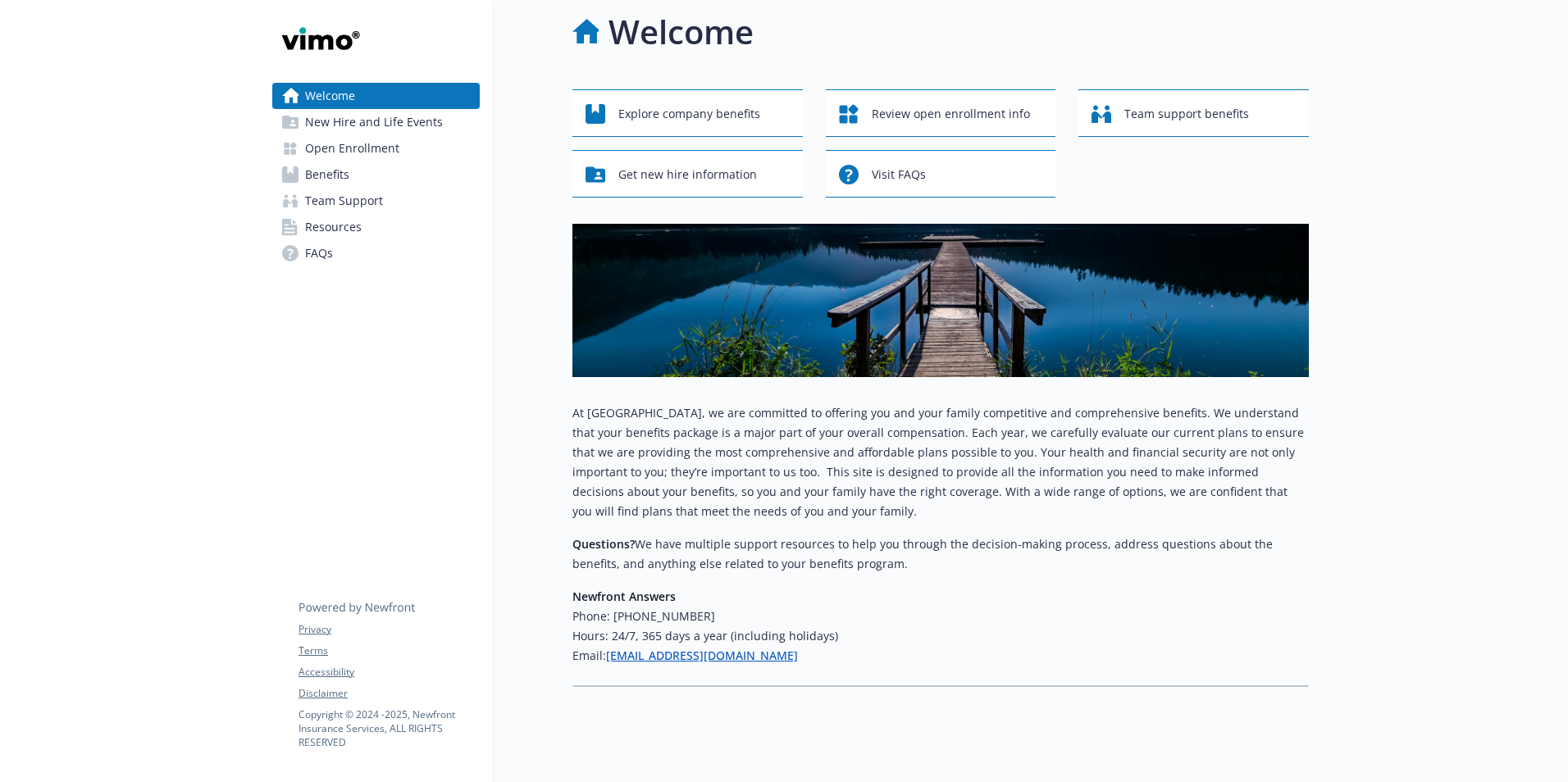
scroll to position [16, 0]
